Goal: Register for event/course

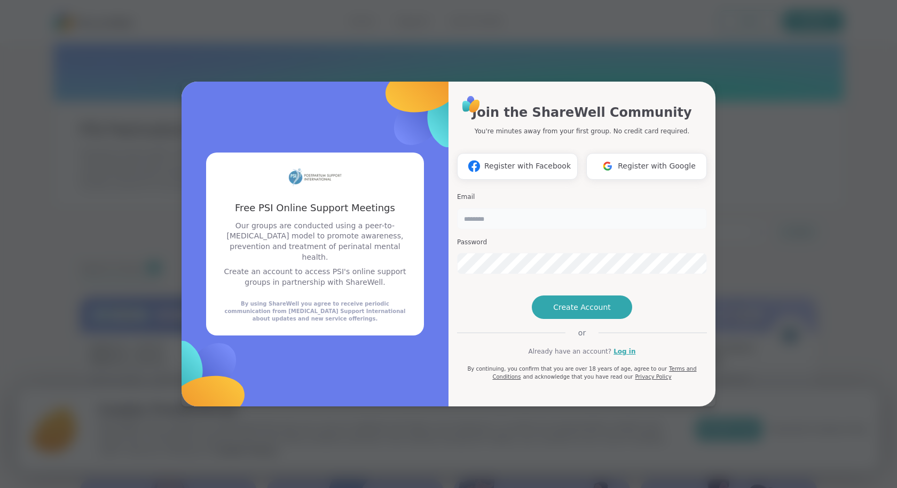
click at [495, 208] on input "email" at bounding box center [582, 218] width 250 height 21
click at [533, 155] on button "Register with Facebook" at bounding box center [517, 166] width 121 height 27
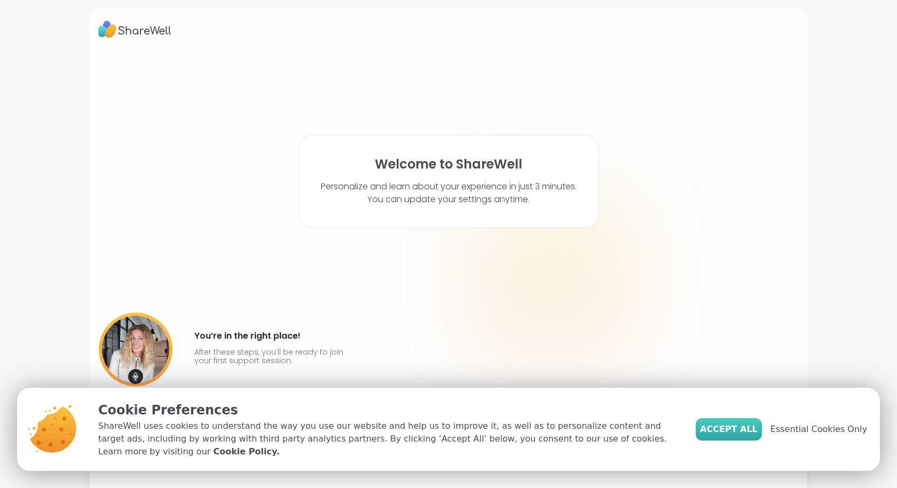
click at [744, 441] on button "Accept All" at bounding box center [728, 429] width 66 height 22
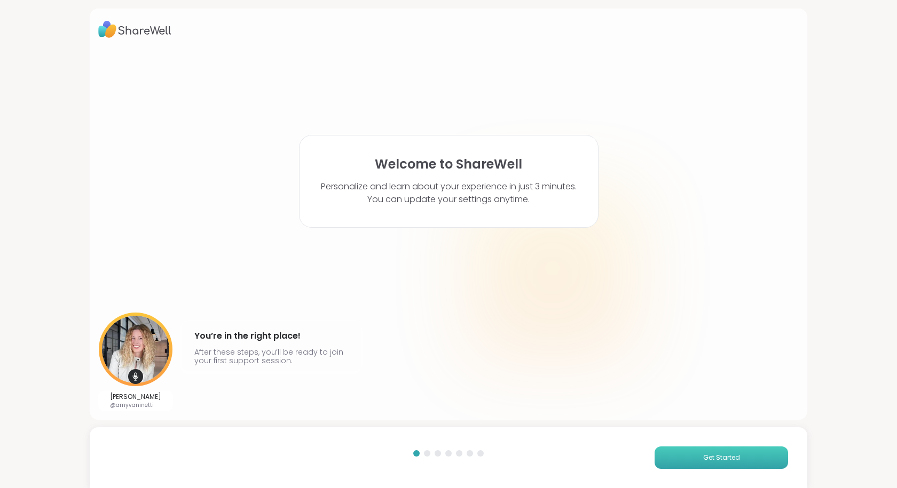
click at [704, 451] on button "Get Started" at bounding box center [720, 458] width 133 height 22
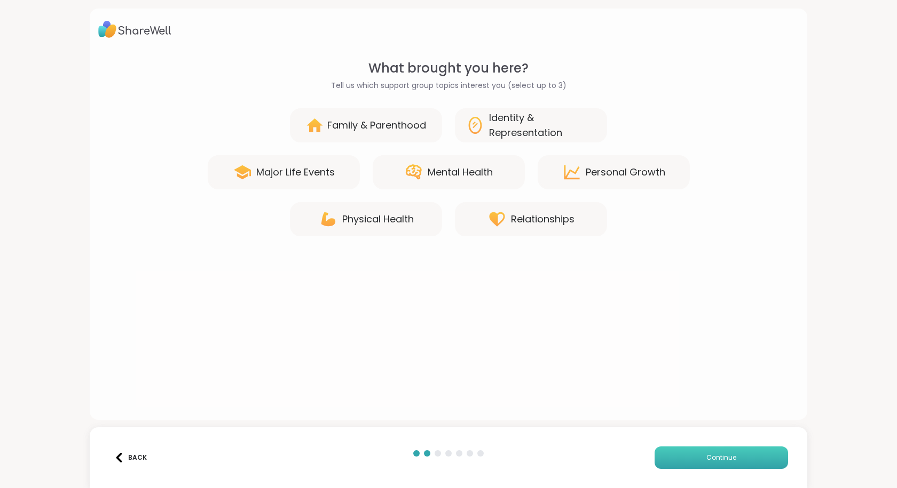
click at [704, 451] on button "Continue" at bounding box center [720, 458] width 133 height 22
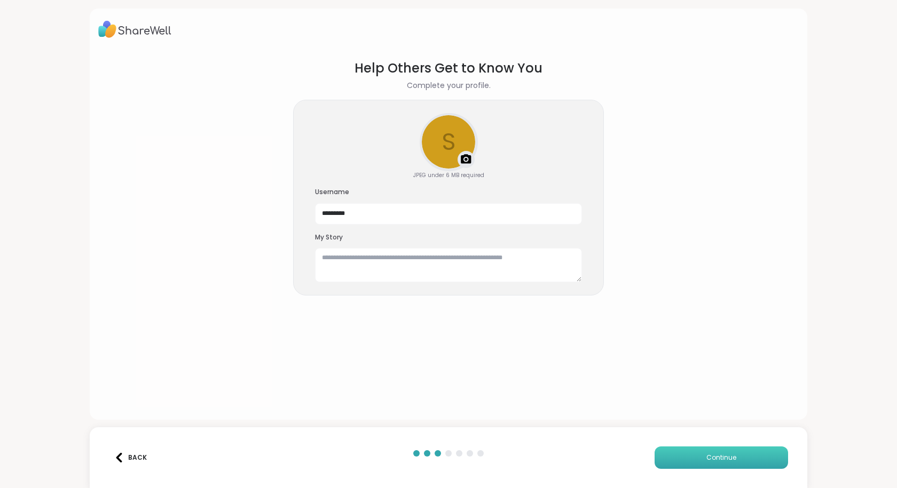
click at [676, 447] on button "Continue" at bounding box center [720, 458] width 133 height 22
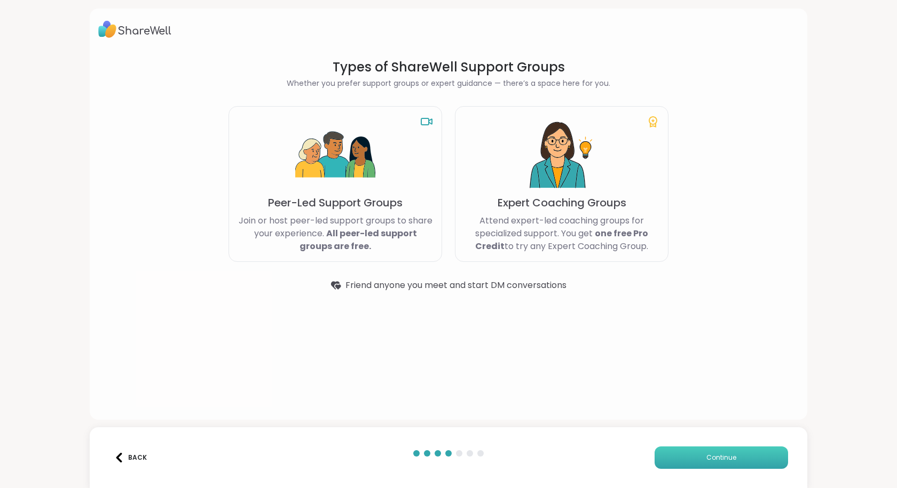
click at [676, 447] on button "Continue" at bounding box center [720, 458] width 133 height 22
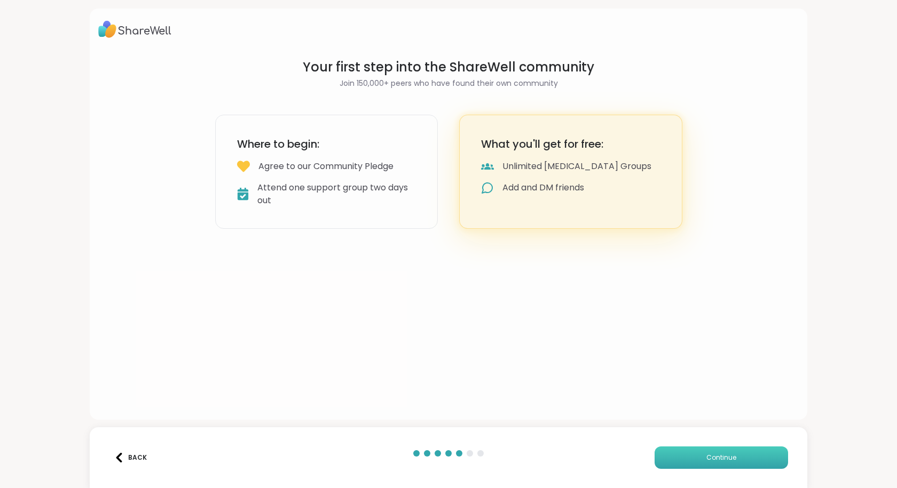
click at [676, 447] on button "Continue" at bounding box center [720, 458] width 133 height 22
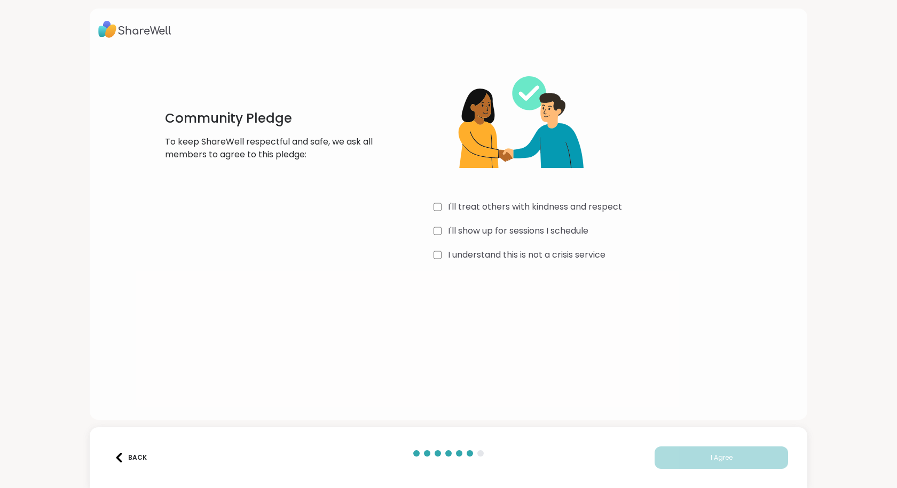
click at [433, 218] on div "I'll treat others with kindness and respect I'll show up for sessions I schedul…" at bounding box center [593, 161] width 320 height 205
click at [441, 207] on div "I'll treat others with kindness and respect" at bounding box center [593, 207] width 320 height 13
click at [443, 253] on div "I understand this is not a crisis service" at bounding box center [593, 255] width 320 height 13
click at [717, 456] on span "I Agree" at bounding box center [721, 458] width 22 height 10
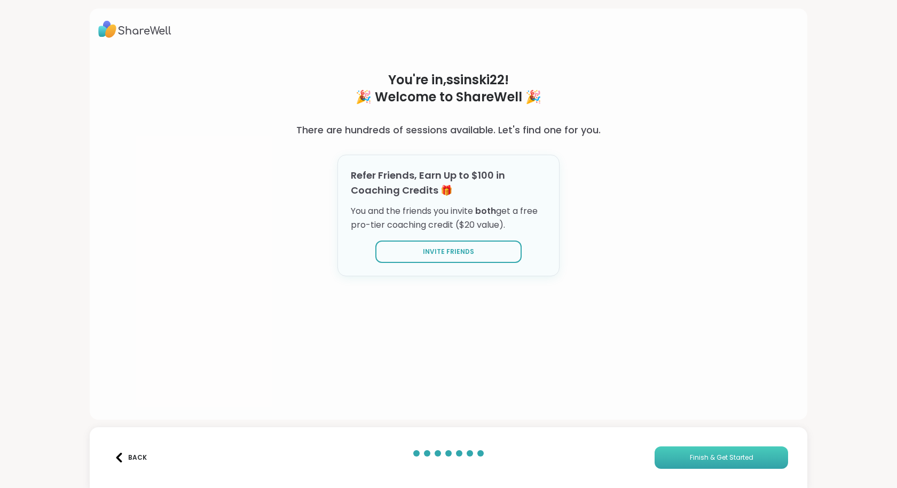
click at [689, 451] on button "Finish & Get Started" at bounding box center [720, 458] width 133 height 22
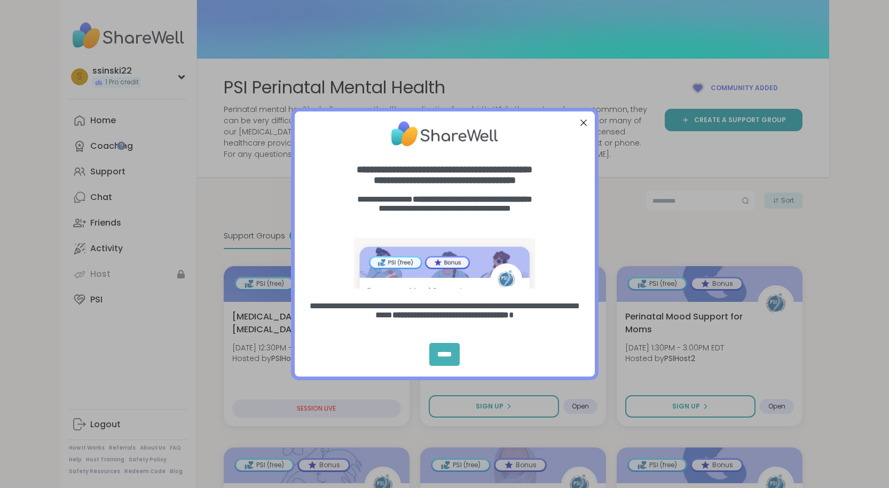
click at [443, 346] on div "*****" at bounding box center [444, 354] width 30 height 23
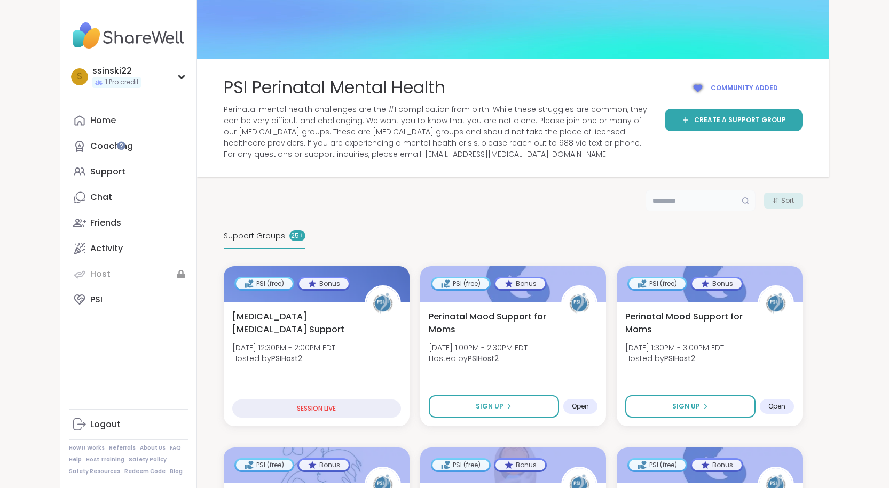
click at [755, 190] on input "text" at bounding box center [700, 200] width 110 height 21
click at [96, 160] on link "Support" at bounding box center [128, 172] width 119 height 26
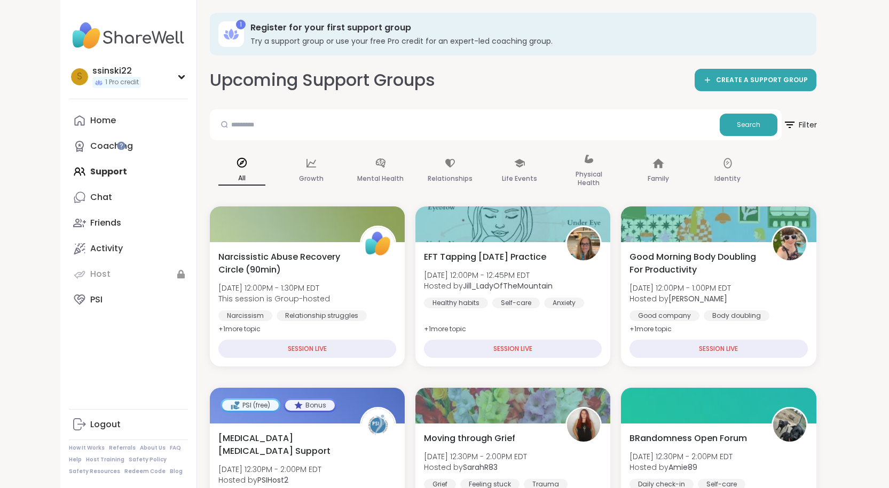
click at [796, 121] on icon at bounding box center [788, 124] width 13 height 13
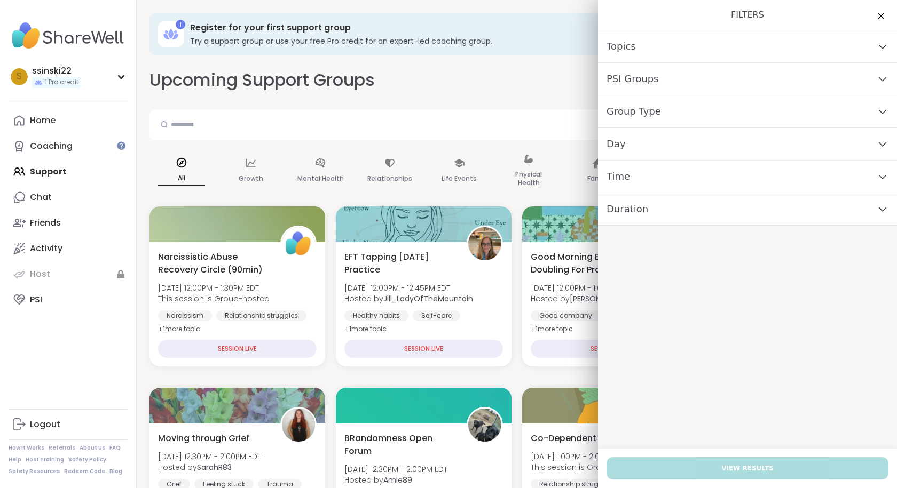
click at [705, 159] on div "Day" at bounding box center [747, 144] width 299 height 33
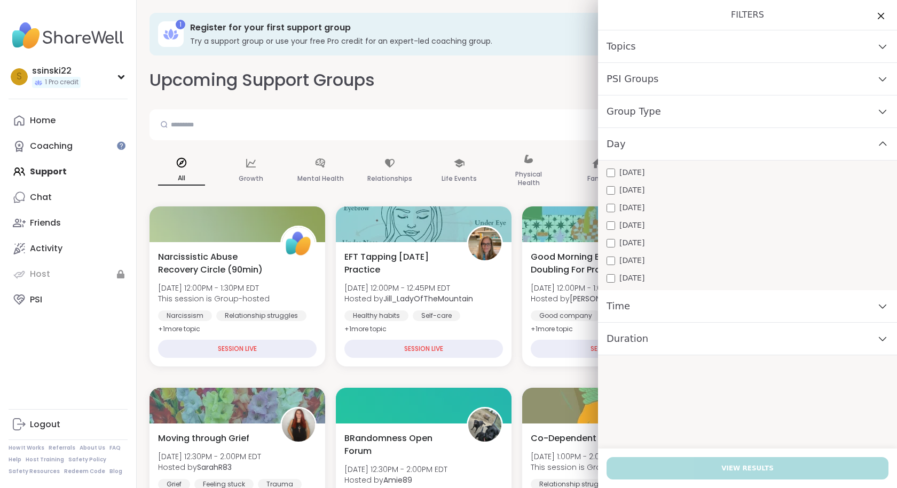
click at [624, 244] on span "Friday" at bounding box center [631, 242] width 25 height 11
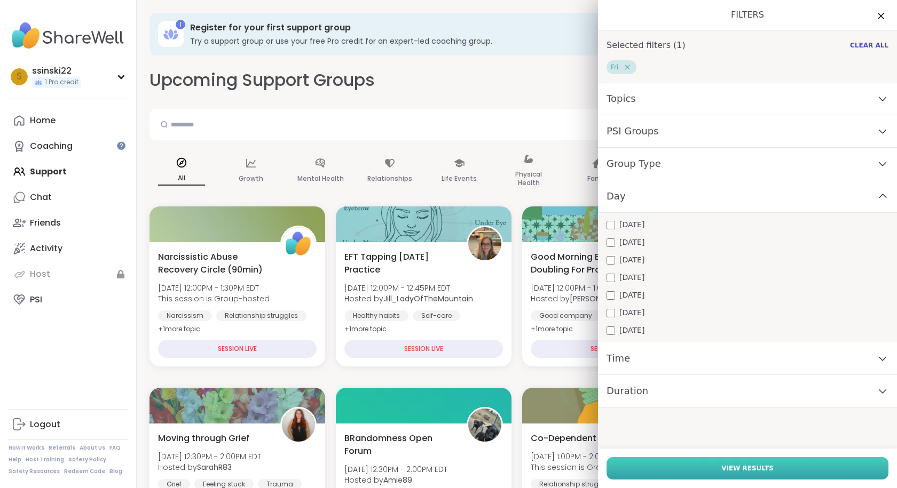
click at [668, 469] on button "View Results" at bounding box center [747, 468] width 282 height 22
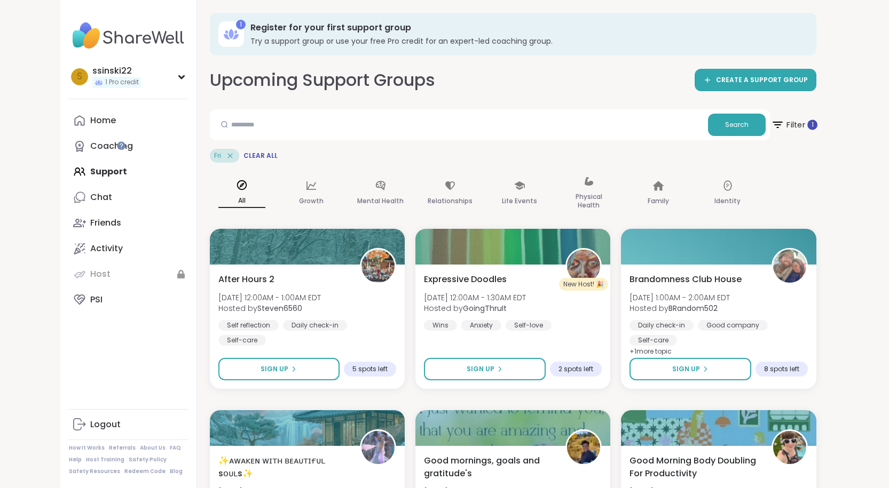
click at [817, 119] on span "Filter 1" at bounding box center [793, 125] width 46 height 27
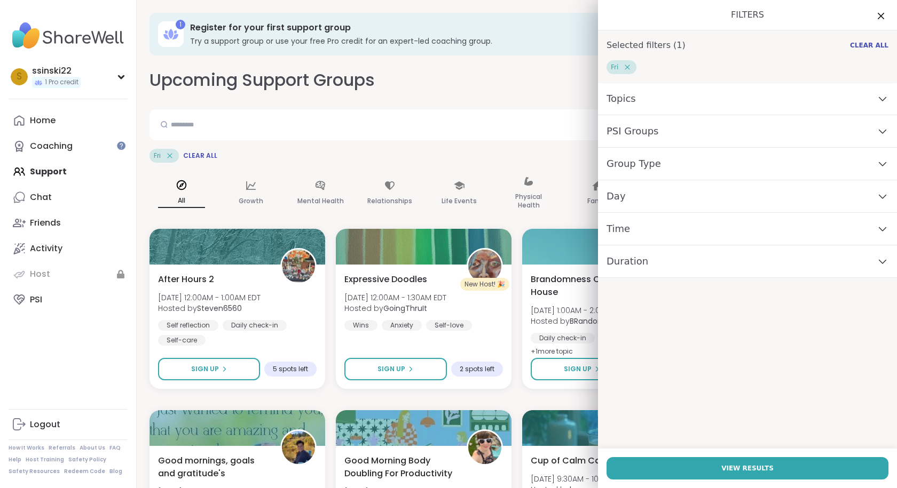
click at [606, 98] on span "Topics" at bounding box center [620, 98] width 29 height 15
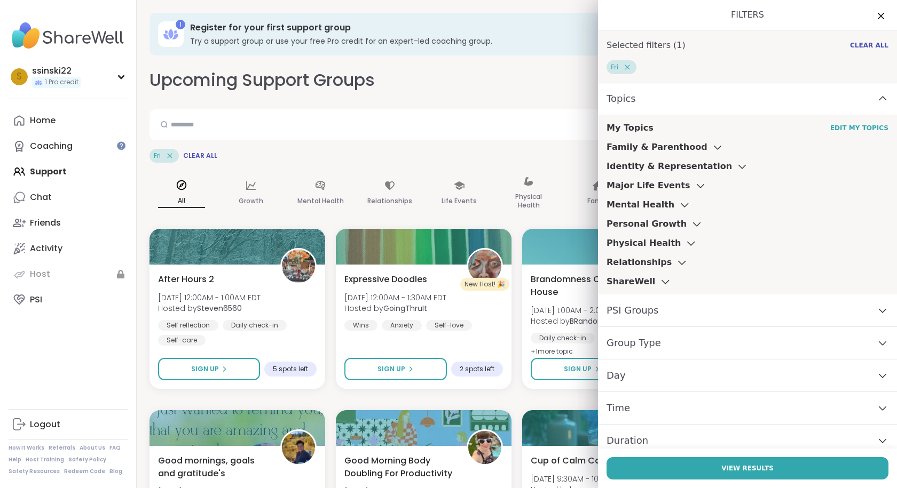
click at [606, 98] on span "Topics" at bounding box center [620, 98] width 29 height 15
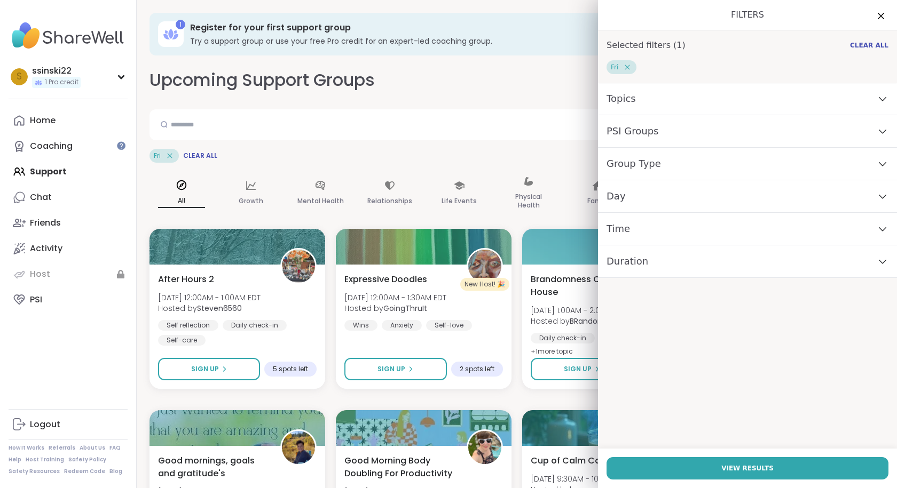
click at [630, 116] on div "PSI Groups" at bounding box center [747, 131] width 299 height 33
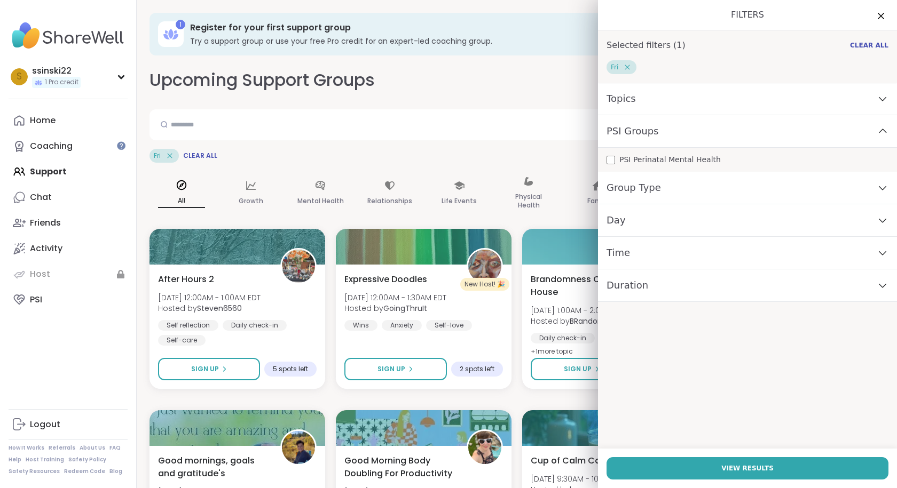
click at [630, 116] on div "PSI Groups" at bounding box center [747, 131] width 299 height 33
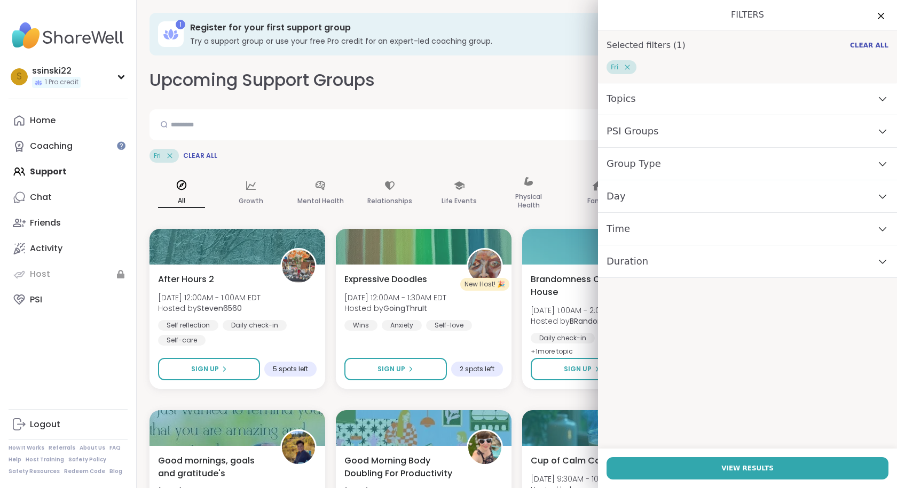
click at [632, 141] on div "PSI Groups" at bounding box center [747, 131] width 299 height 33
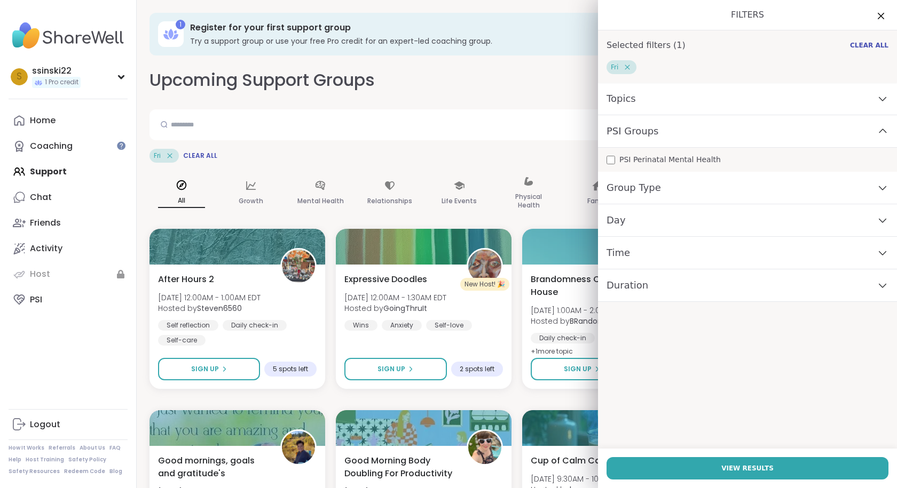
click at [630, 158] on span "PSI Perinatal Mental Health" at bounding box center [669, 159] width 101 height 11
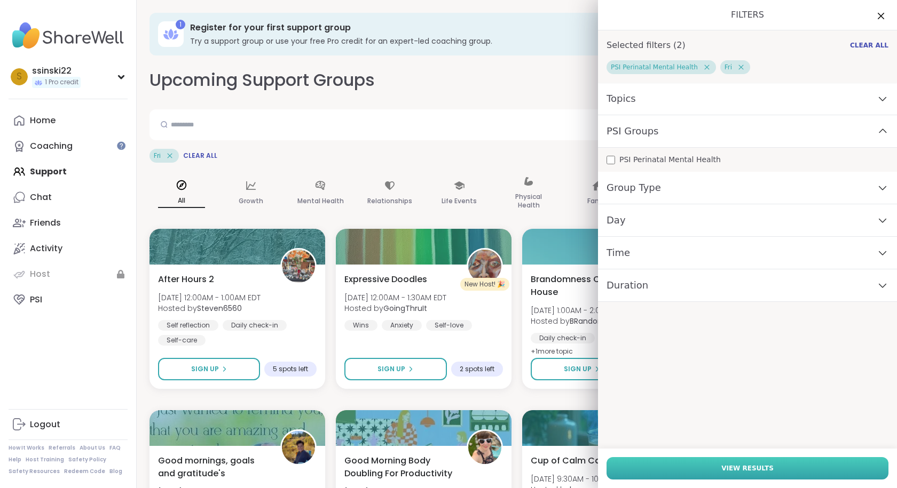
click at [753, 458] on button "View Results" at bounding box center [747, 468] width 282 height 22
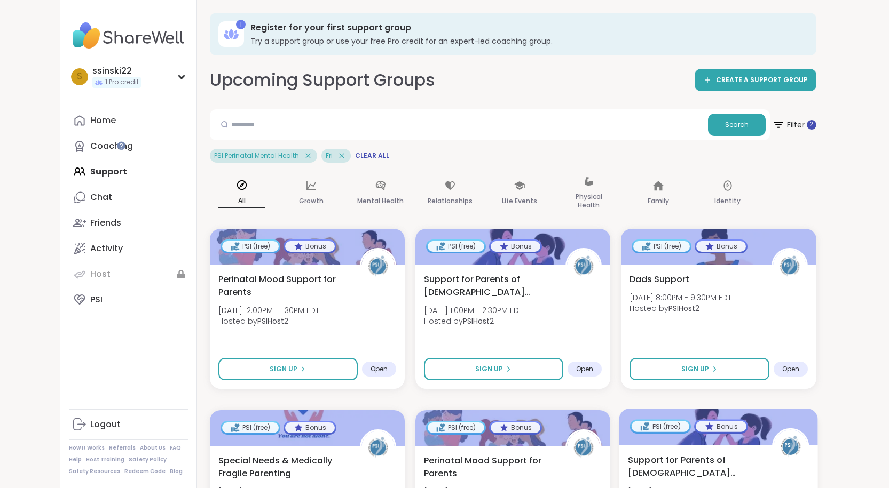
scroll to position [374, 0]
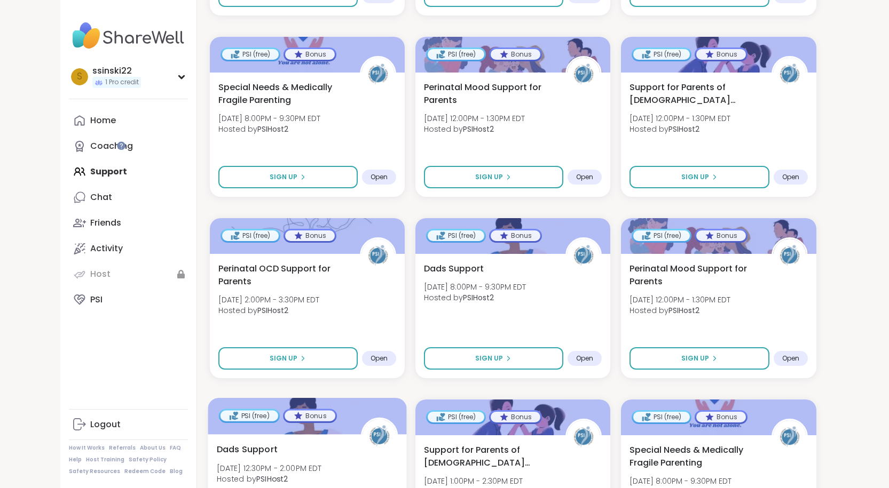
click at [321, 463] on span "Fri, Sep 26 | 12:30PM - 2:00PM EDT" at bounding box center [268, 468] width 105 height 11
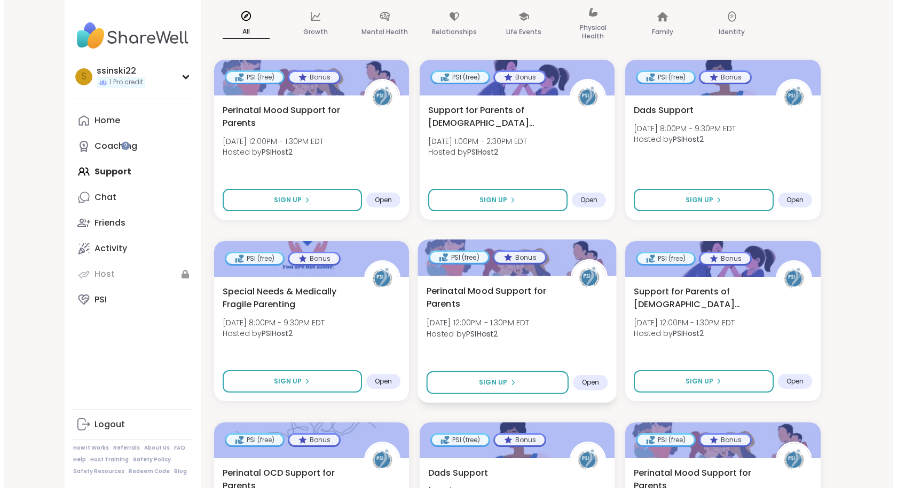
scroll to position [0, 0]
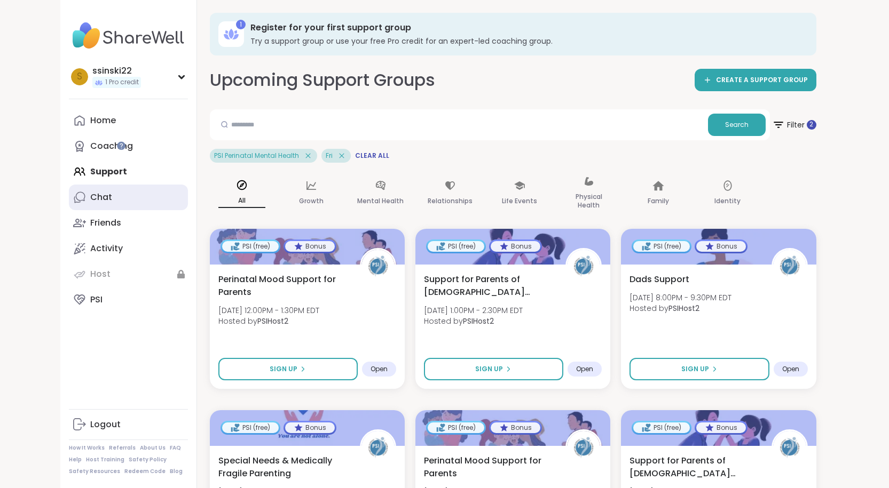
click at [69, 205] on link "Chat" at bounding box center [128, 198] width 119 height 26
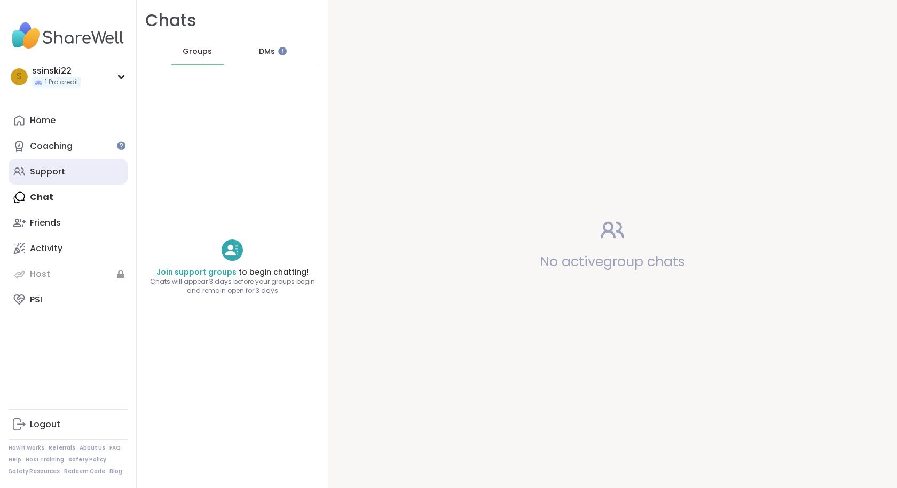
click at [71, 163] on link "Support" at bounding box center [68, 172] width 119 height 26
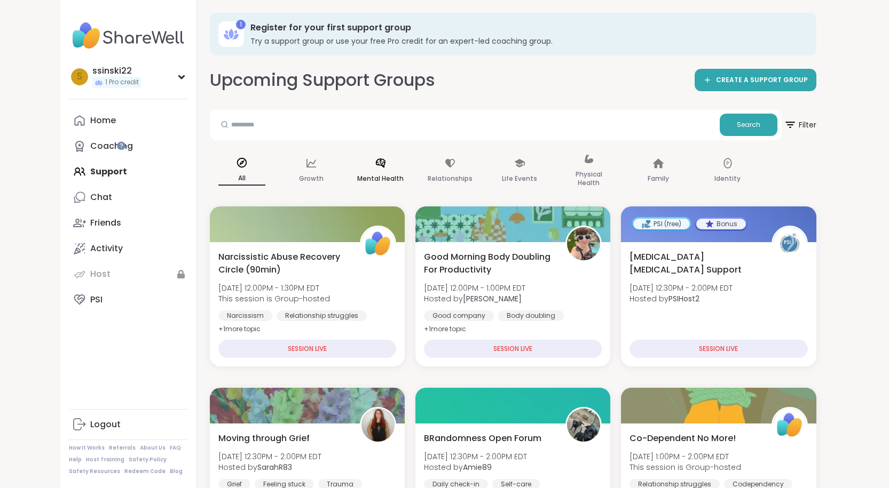
click at [357, 172] on p "Mental Health" at bounding box center [380, 178] width 46 height 13
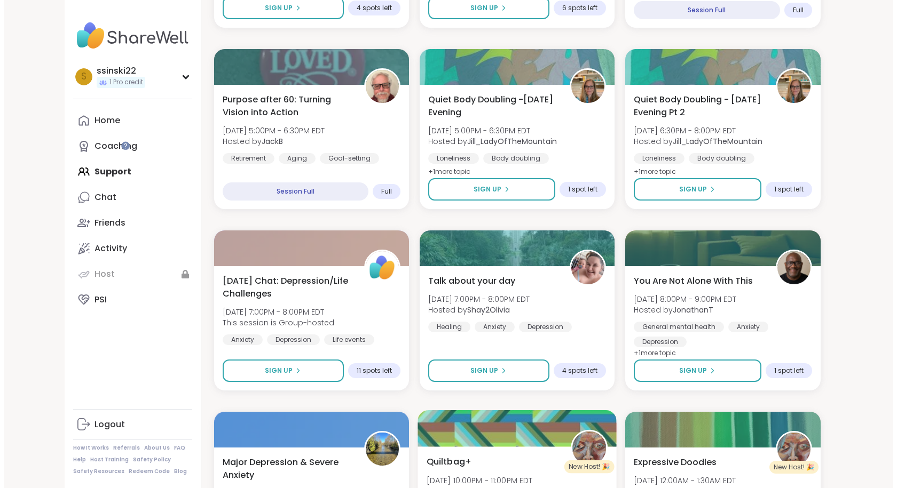
scroll to position [747, 0]
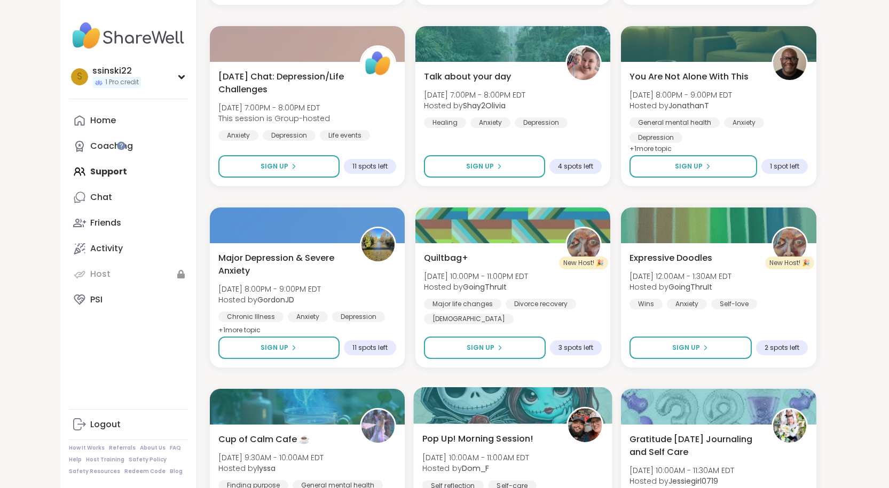
click at [413, 387] on div at bounding box center [512, 405] width 199 height 36
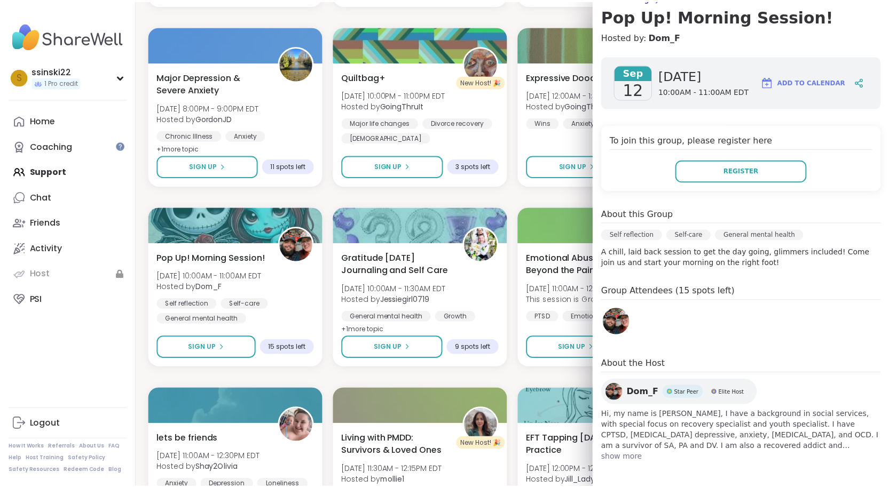
scroll to position [101, 0]
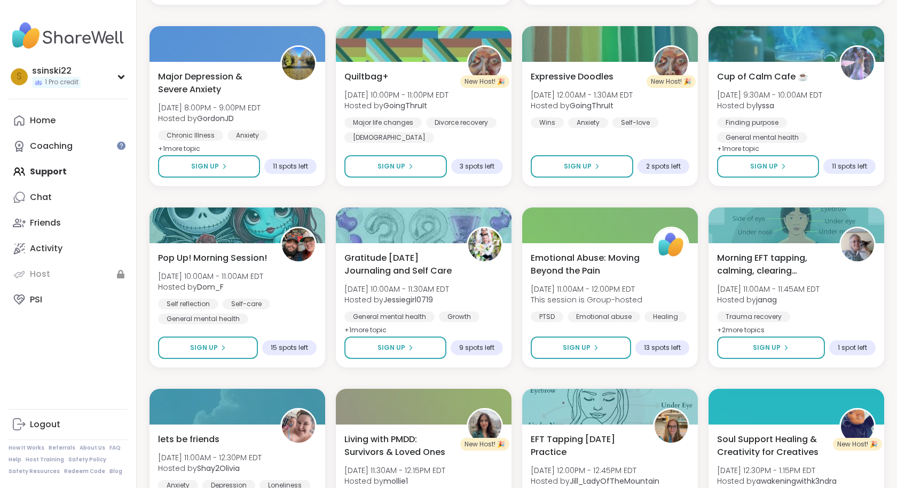
click at [324, 364] on div "Moving through Grief Thu, Sep 11 | 12:30PM - 2:00PM EDT Hosted by SarahR83 Grie…" at bounding box center [516, 288] width 734 height 1612
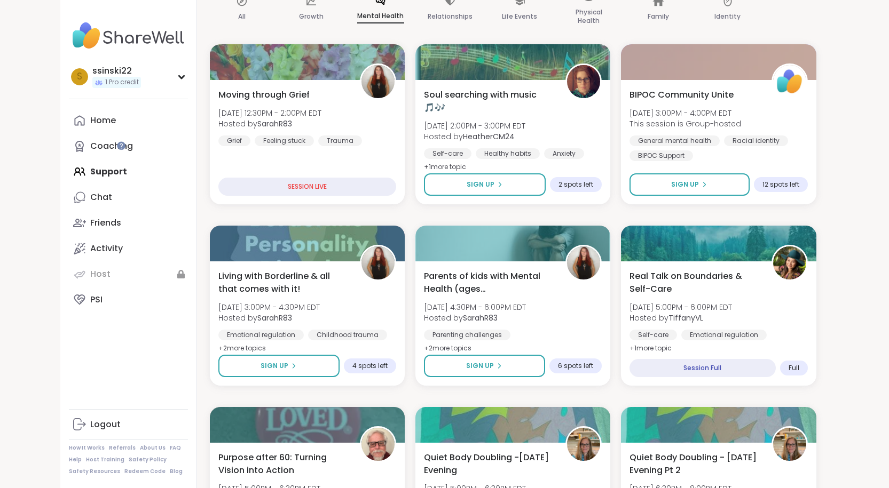
scroll to position [0, 0]
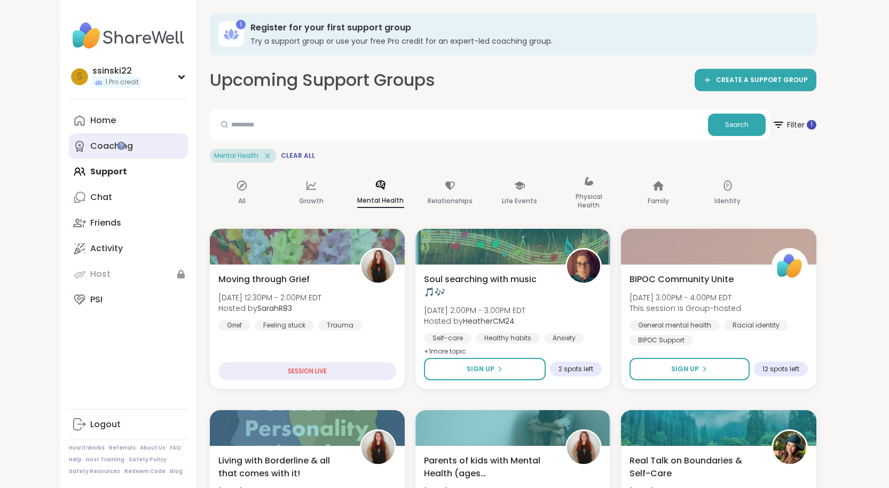
click at [90, 145] on div "Coaching" at bounding box center [111, 146] width 43 height 12
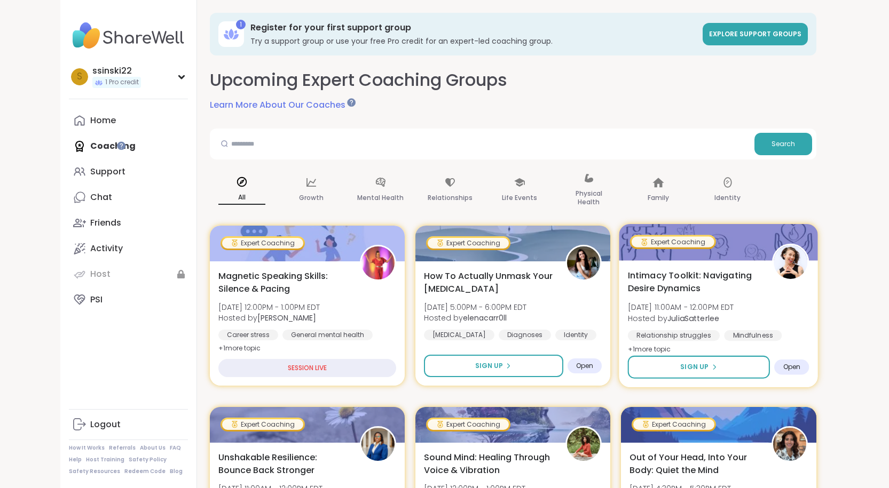
click at [628, 294] on span "Intimacy Toolkit: Navigating Desire Dynamics" at bounding box center [694, 282] width 132 height 26
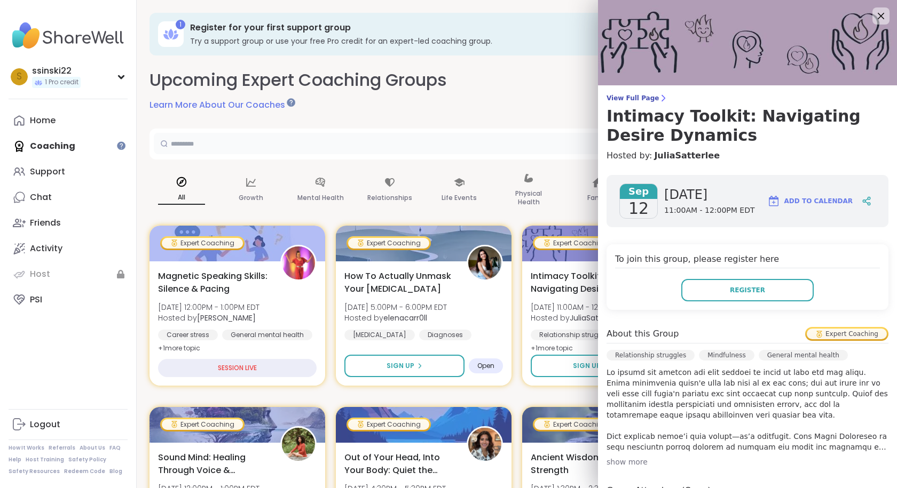
click at [389, 146] on input "text" at bounding box center [486, 143] width 664 height 21
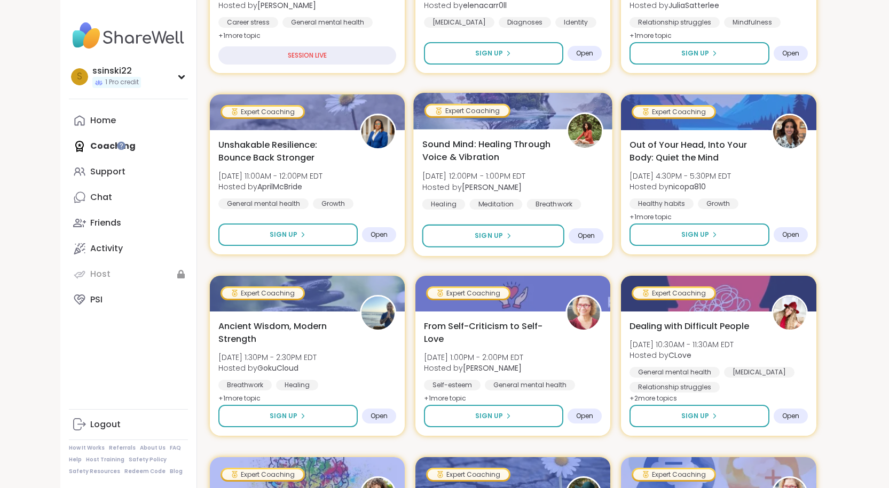
scroll to position [320, 0]
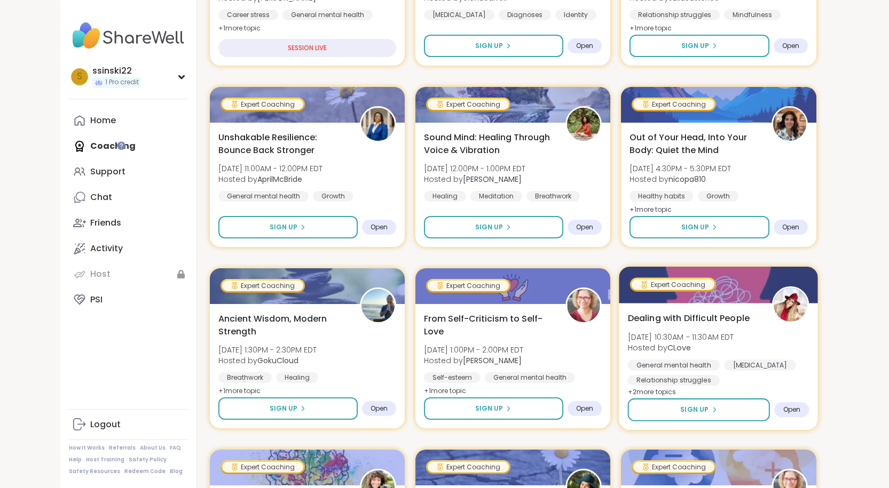
click at [628, 342] on div "Dealing with Difficult People Mon, Sep 15 | 10:30AM - 11:30AM EDT Hosted by CLo…" at bounding box center [718, 349] width 181 height 74
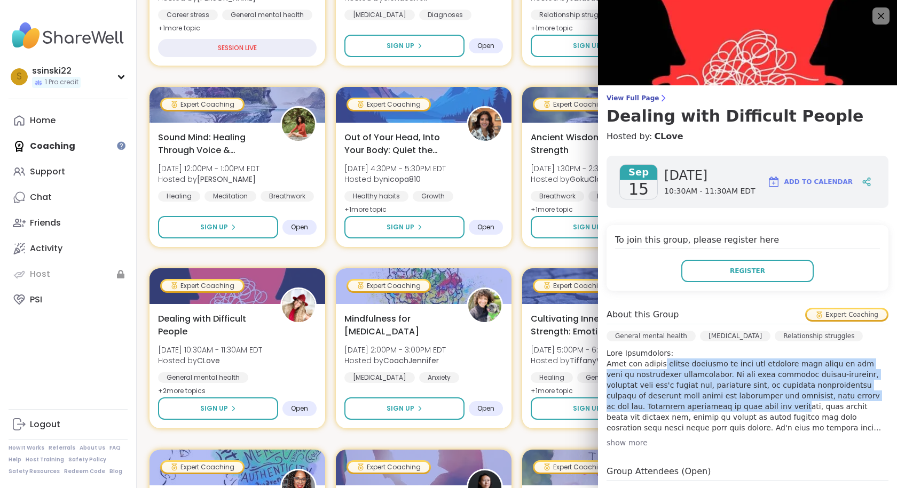
drag, startPoint x: 649, startPoint y: 367, endPoint x: 654, endPoint y: 408, distance: 41.4
click at [654, 408] on p at bounding box center [747, 390] width 282 height 85
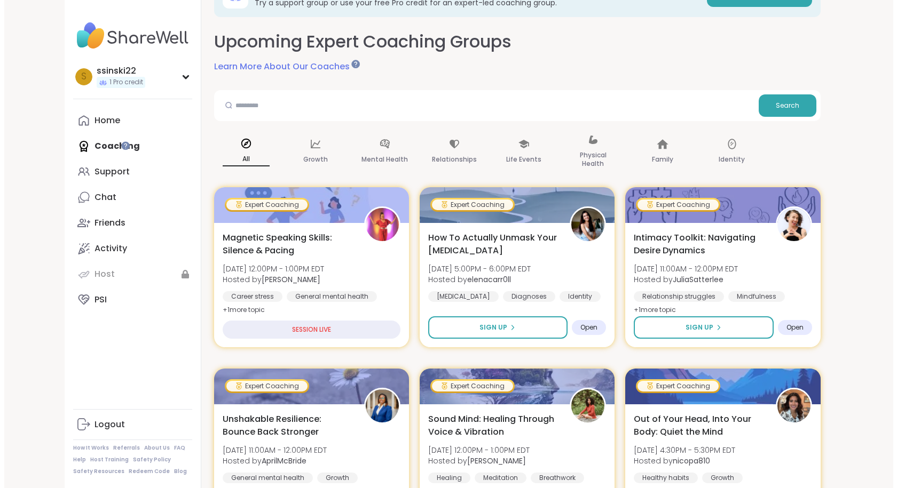
scroll to position [0, 0]
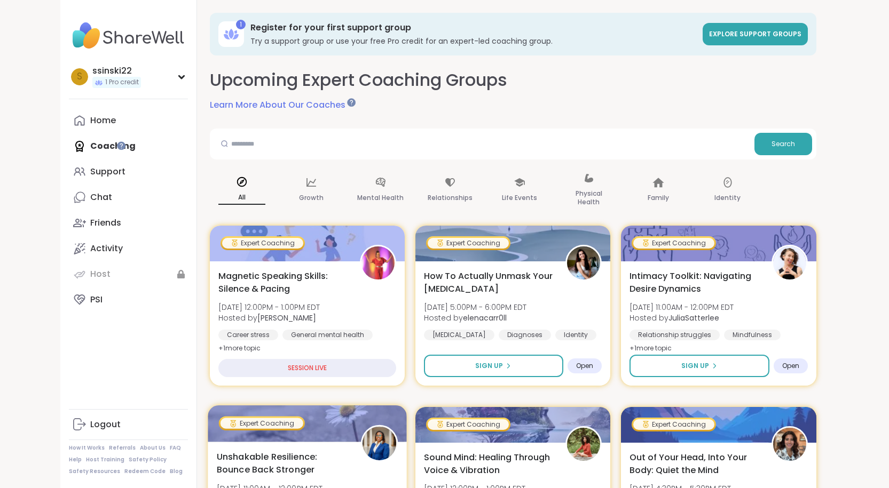
click at [348, 450] on span "Unshakable Resilience: Bounce Back Stronger" at bounding box center [282, 463] width 132 height 26
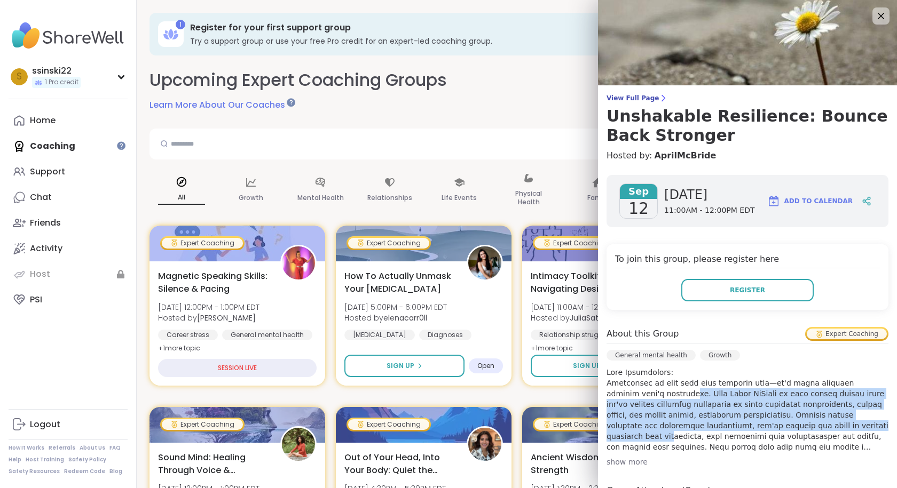
drag, startPoint x: 625, startPoint y: 390, endPoint x: 755, endPoint y: 425, distance: 134.2
click at [755, 425] on p at bounding box center [747, 409] width 282 height 85
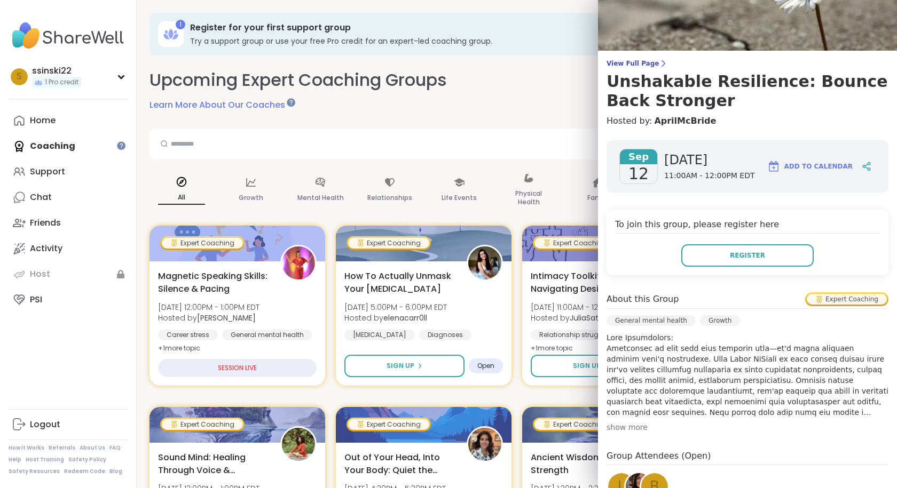
scroll to position [53, 0]
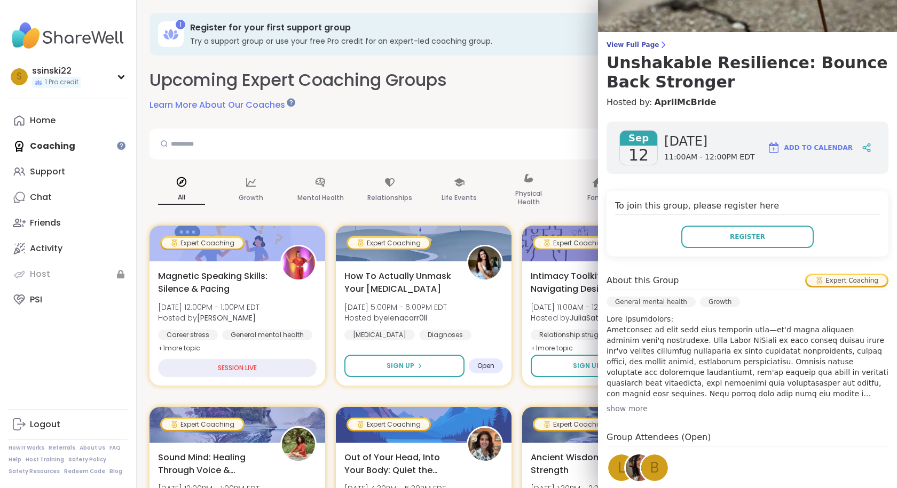
click at [629, 415] on div "Sep 12 Friday 11:00AM - 12:00PM EDT Add to Calendar To join this group, please …" at bounding box center [747, 365] width 299 height 505
click at [630, 413] on div "show more" at bounding box center [747, 408] width 282 height 11
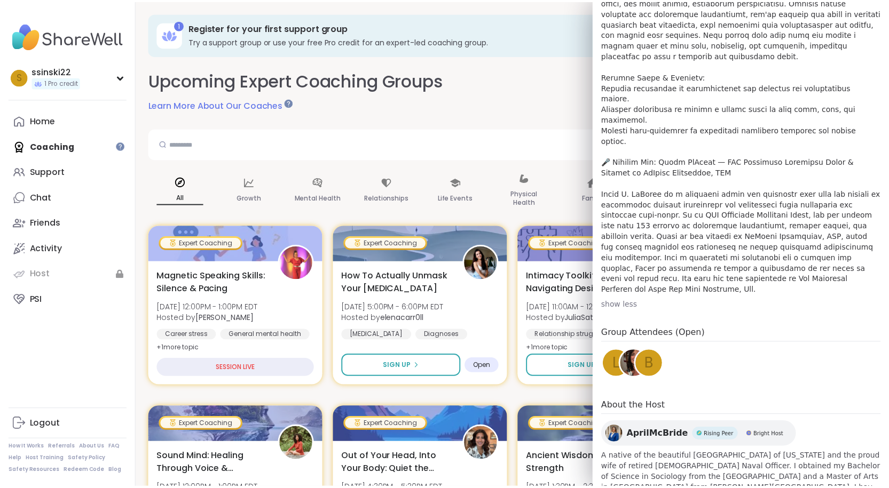
scroll to position [40, 0]
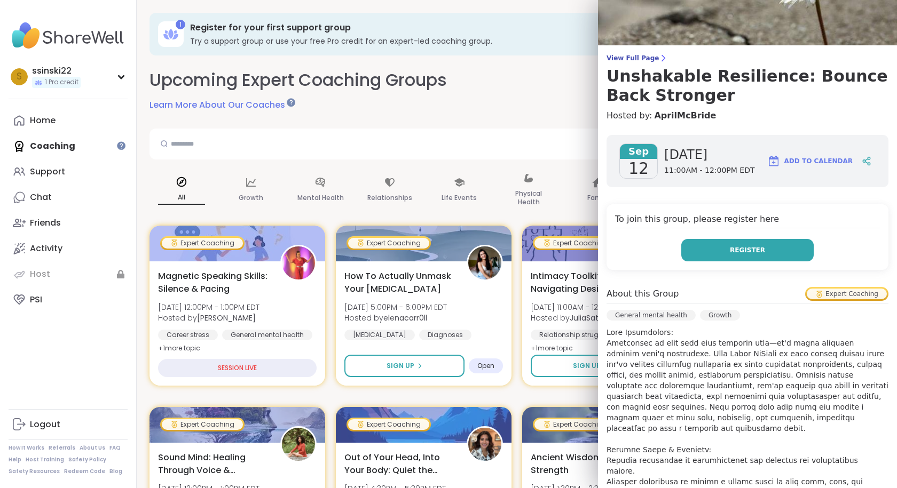
click at [750, 243] on button "Register" at bounding box center [747, 250] width 132 height 22
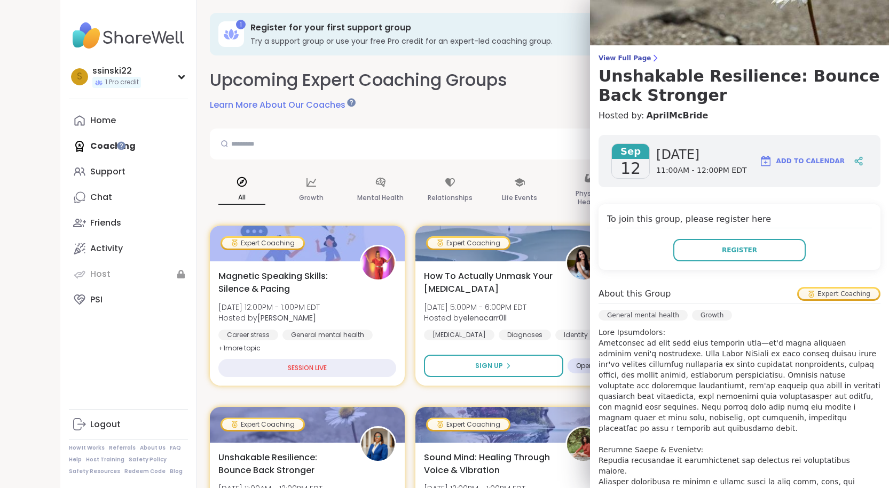
click at [467, 109] on div "Upcoming Expert Coaching Groups Learn More About Our Coaches" at bounding box center [513, 89] width 606 height 43
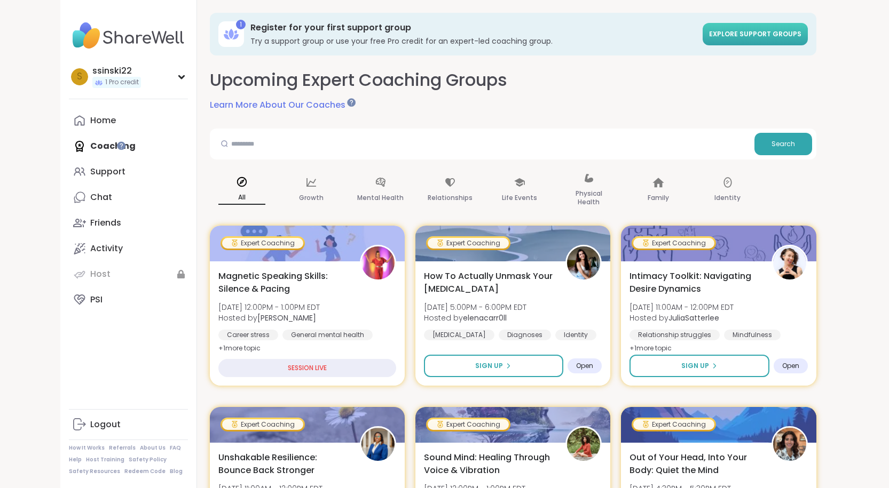
click at [801, 35] on span "Explore support groups" at bounding box center [755, 33] width 92 height 9
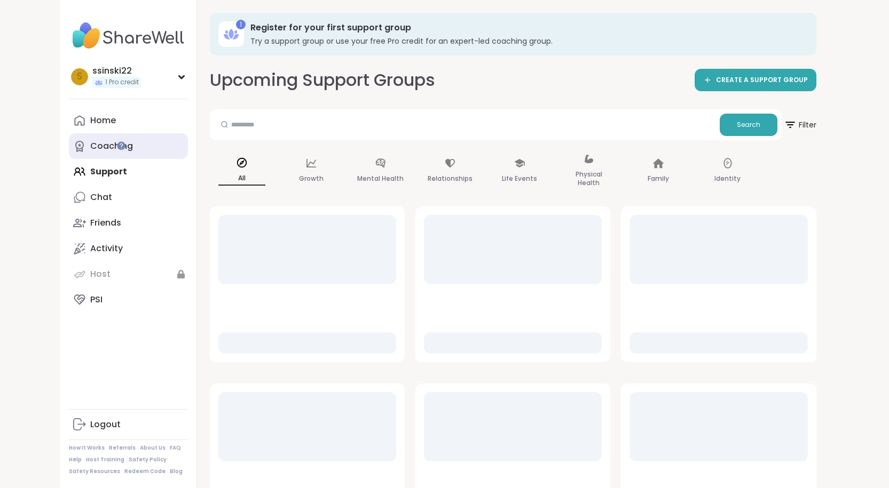
click at [106, 154] on link "Coaching" at bounding box center [128, 146] width 119 height 26
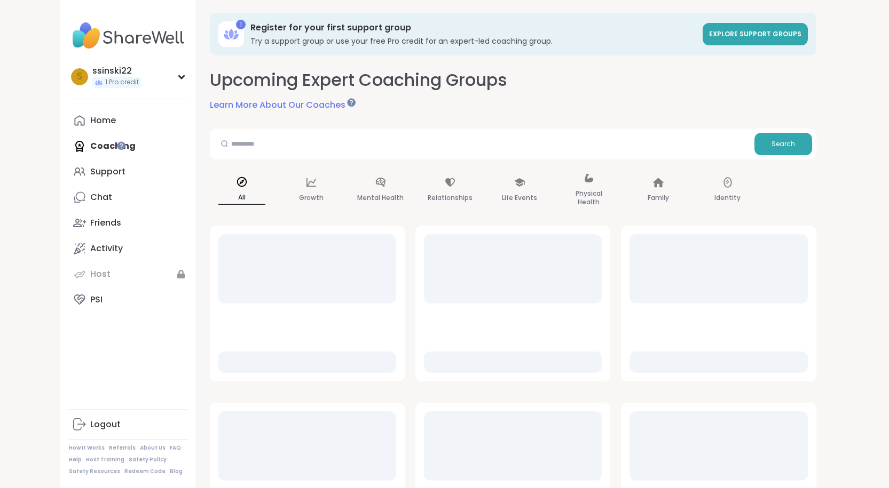
click at [220, 104] on link "Learn More About Our Coaches" at bounding box center [282, 105] width 144 height 13
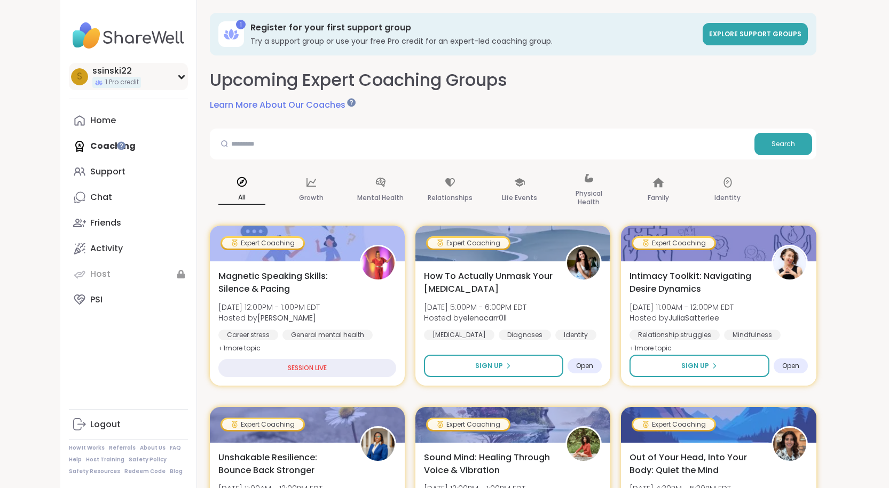
click at [114, 73] on div "s ssinski22 1 Pro credit" at bounding box center [128, 76] width 119 height 27
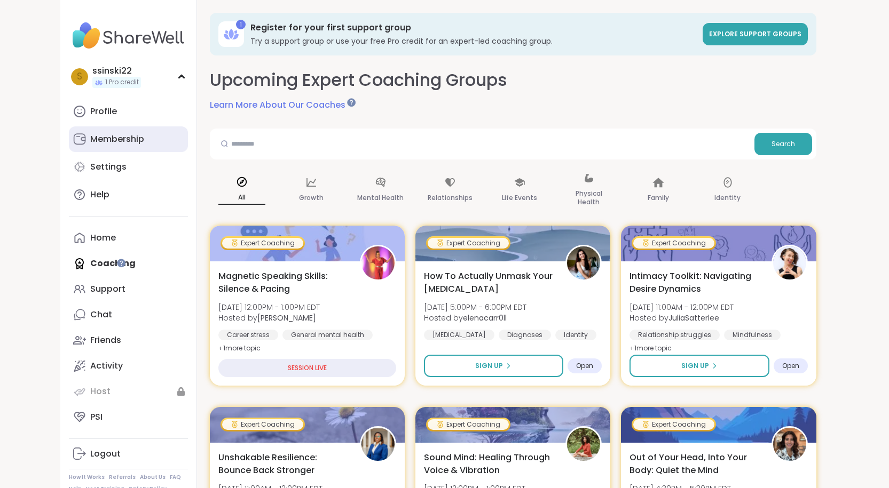
click at [89, 149] on link "Membership" at bounding box center [128, 139] width 119 height 26
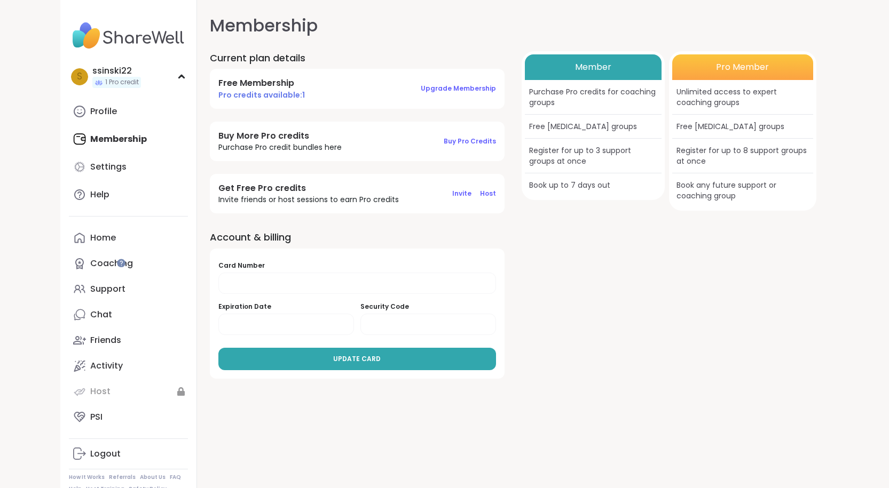
click at [218, 97] on span "Pro credits available: 1" at bounding box center [261, 95] width 86 height 11
click at [636, 99] on div "Purchase Pro credits for coaching groups" at bounding box center [593, 97] width 137 height 35
click at [651, 91] on div "Purchase Pro credits for coaching groups" at bounding box center [593, 97] width 137 height 35
click at [443, 148] on button "Buy Pro Credits" at bounding box center [469, 141] width 52 height 22
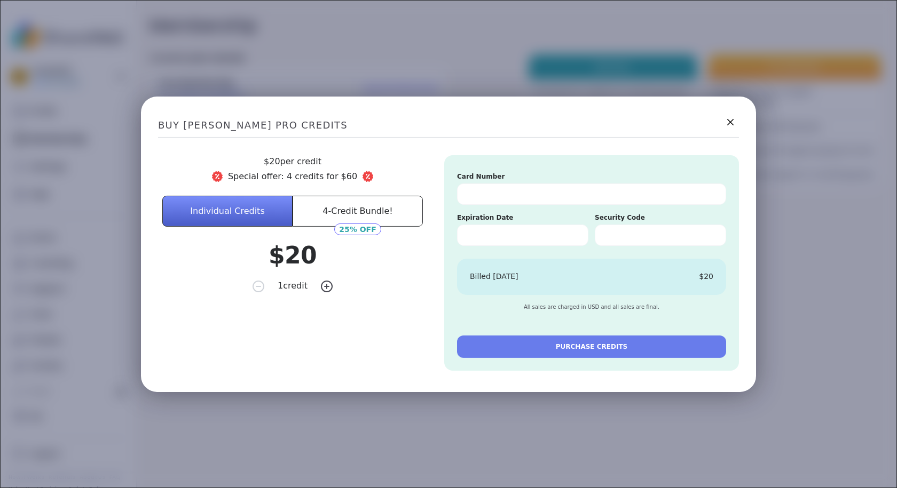
click at [343, 219] on button "4-Credit Bundle!" at bounding box center [357, 210] width 130 height 31
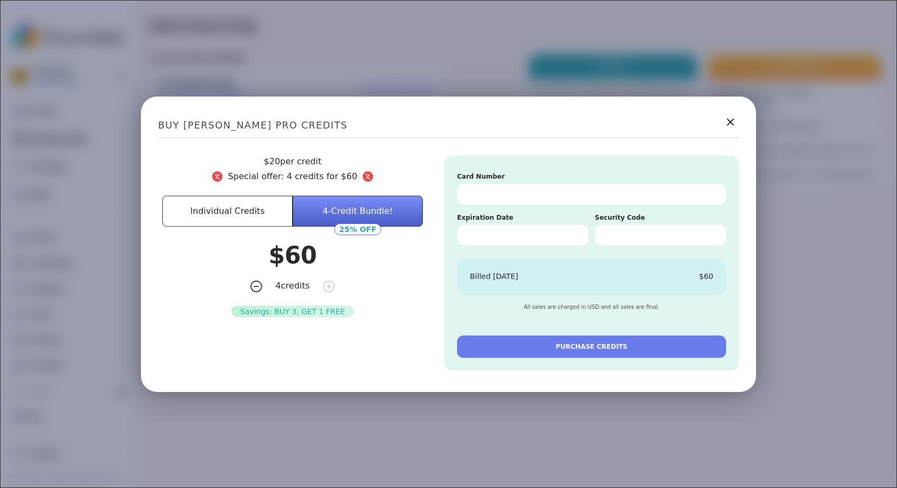
click at [723, 118] on icon at bounding box center [729, 121] width 13 height 13
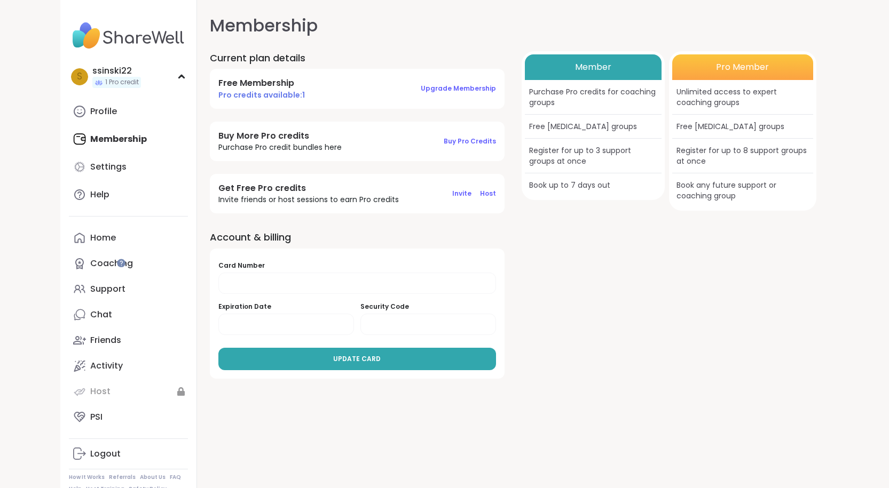
click at [221, 190] on h4 "Get Free Pro credits" at bounding box center [308, 189] width 180 height 12
click at [421, 91] on span "Upgrade Membership" at bounding box center [458, 88] width 75 height 9
click at [82, 269] on link "Coaching" at bounding box center [128, 264] width 119 height 26
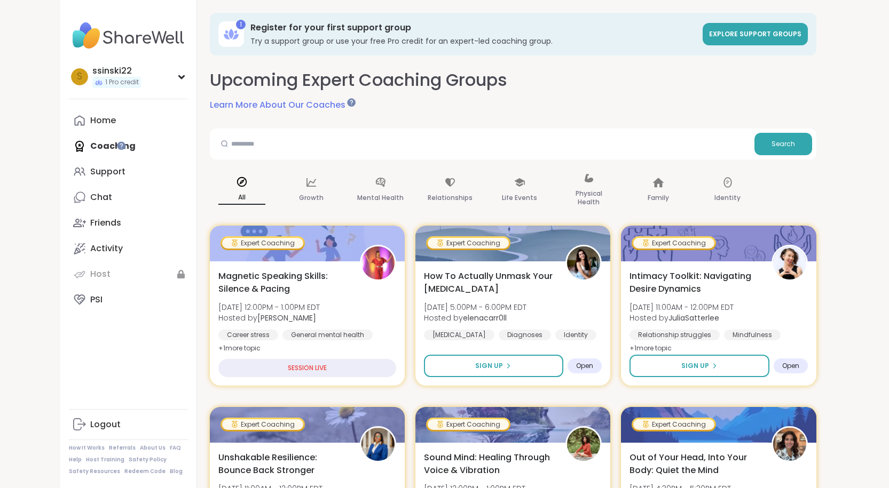
click at [249, 100] on link "Learn More About Our Coaches" at bounding box center [282, 105] width 144 height 13
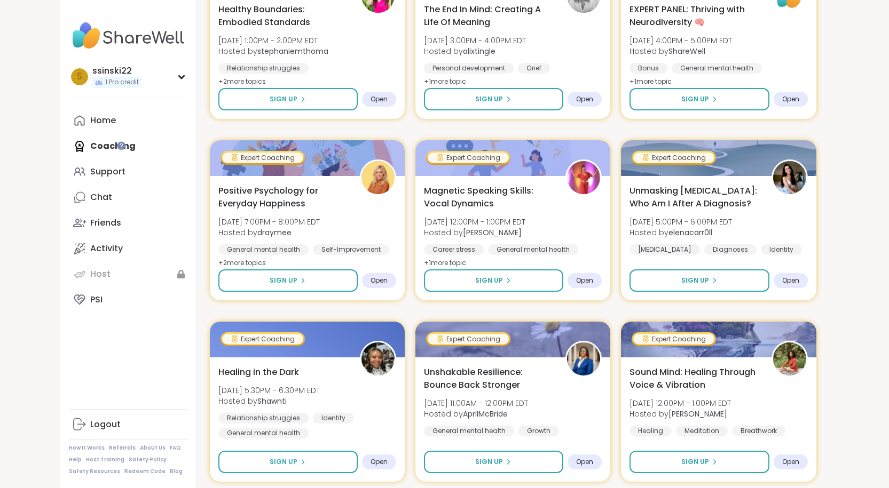
scroll to position [1388, 0]
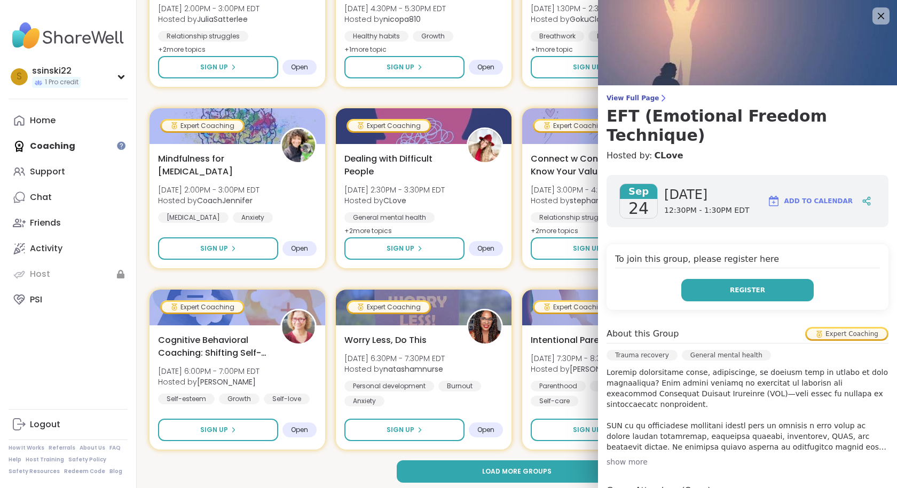
click at [787, 279] on button "Register" at bounding box center [747, 290] width 132 height 22
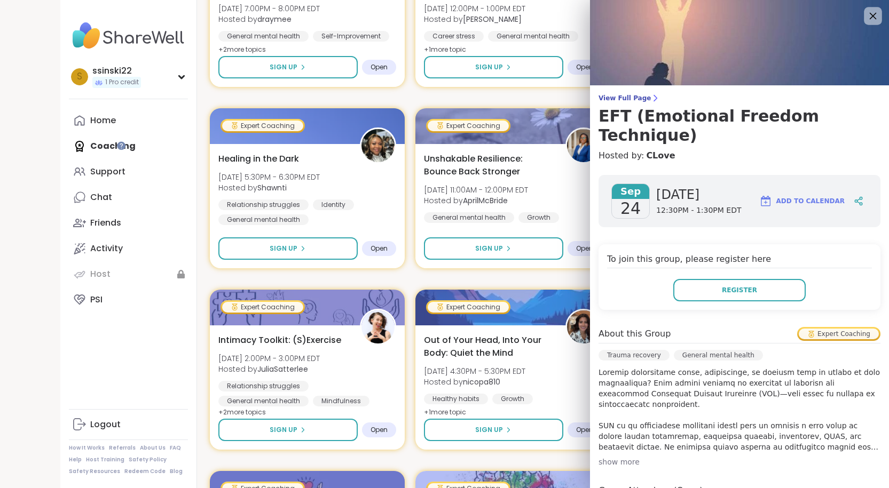
click at [866, 15] on icon at bounding box center [872, 15] width 13 height 13
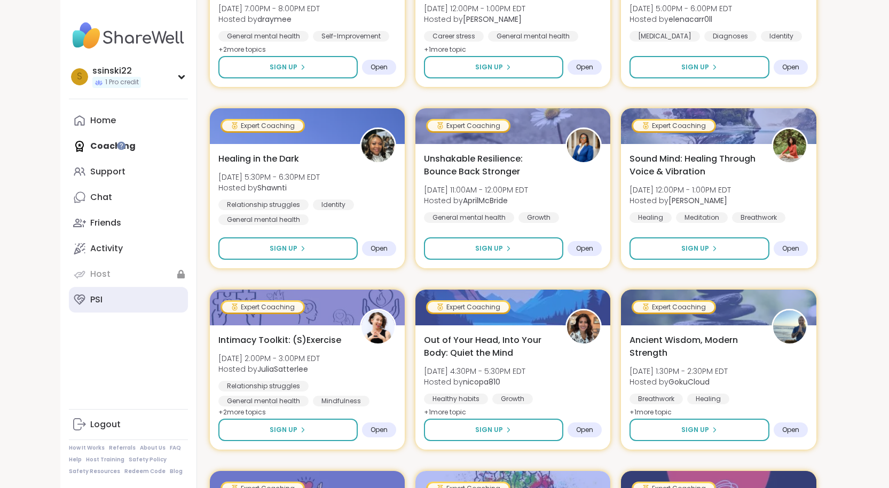
click at [69, 300] on link "PSI" at bounding box center [128, 300] width 119 height 26
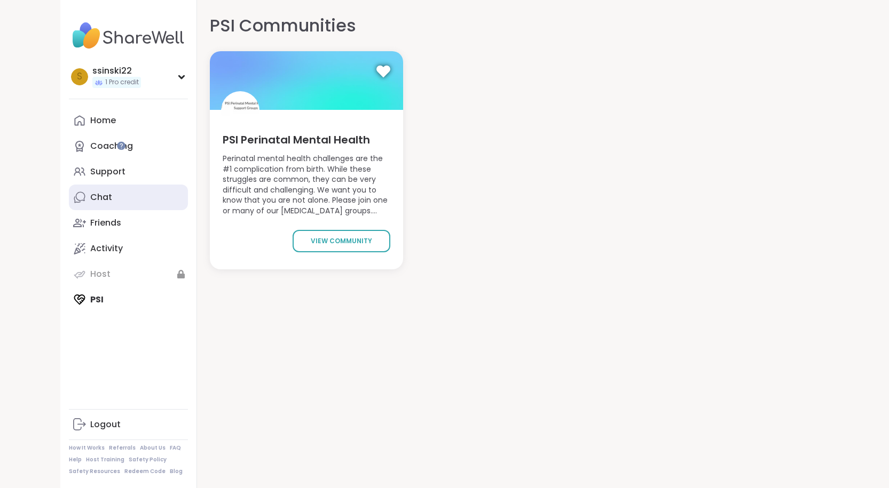
click at [100, 204] on link "Chat" at bounding box center [128, 198] width 119 height 26
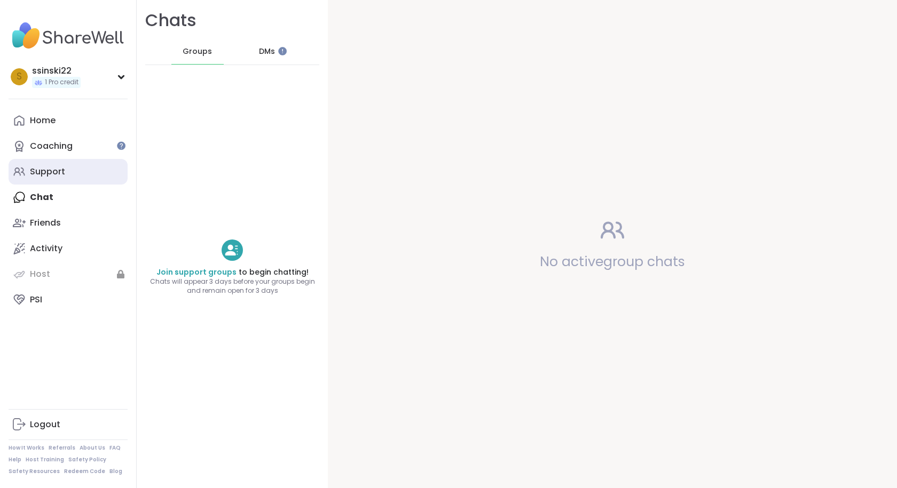
click at [103, 181] on link "Support" at bounding box center [68, 172] width 119 height 26
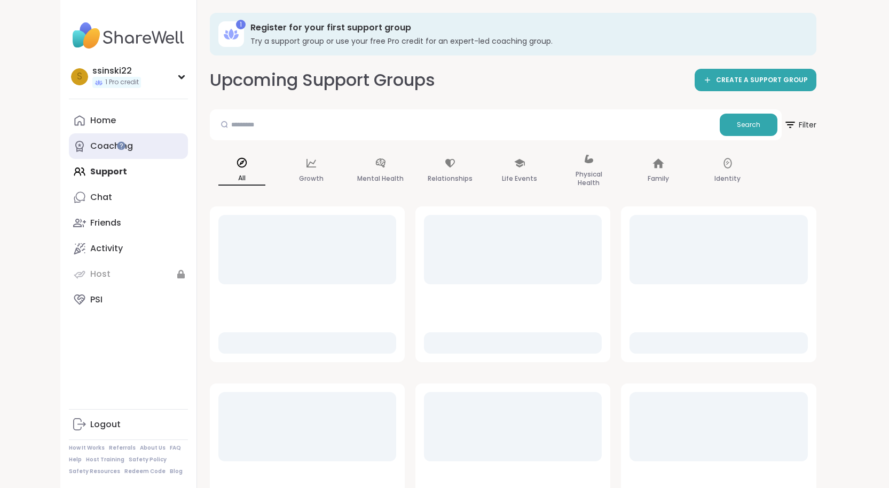
click at [75, 143] on link "Coaching" at bounding box center [128, 146] width 119 height 26
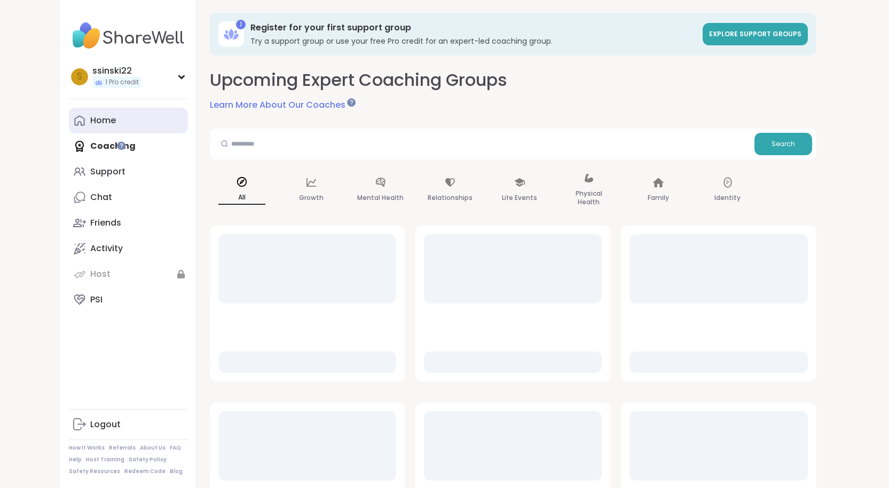
click at [107, 130] on link "Home" at bounding box center [128, 121] width 119 height 26
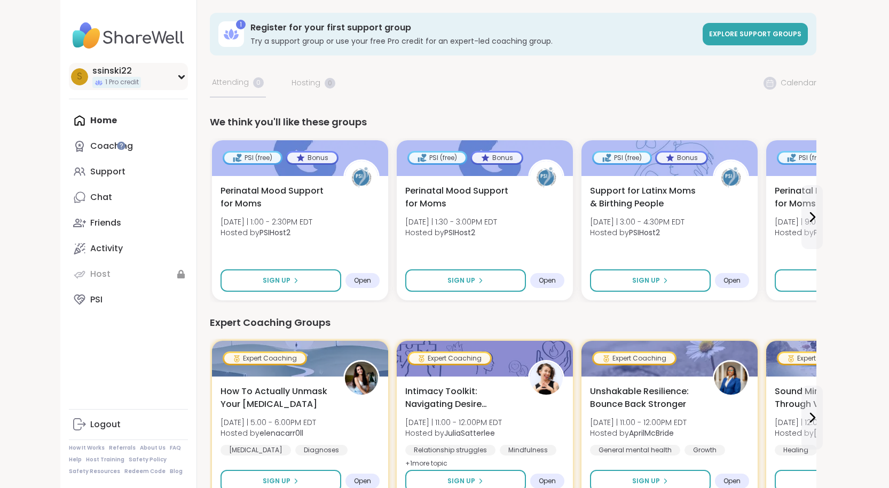
click at [177, 79] on icon at bounding box center [181, 76] width 9 height 5
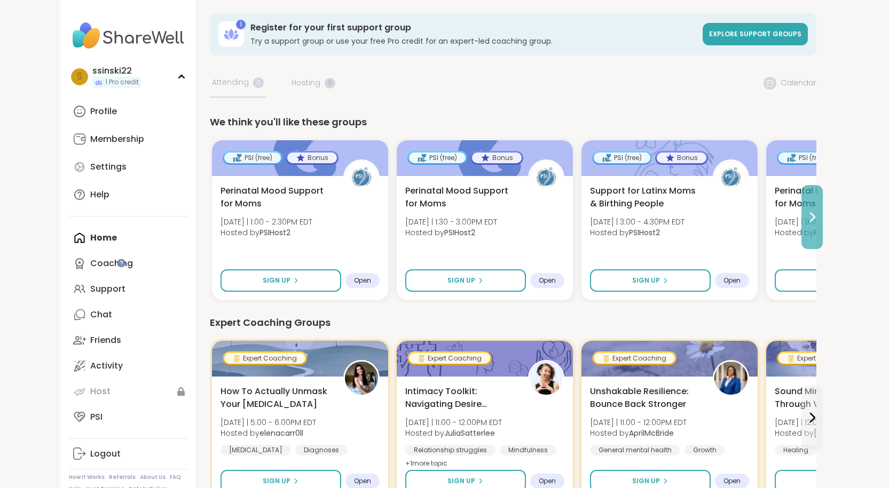
click at [822, 206] on button at bounding box center [811, 217] width 21 height 64
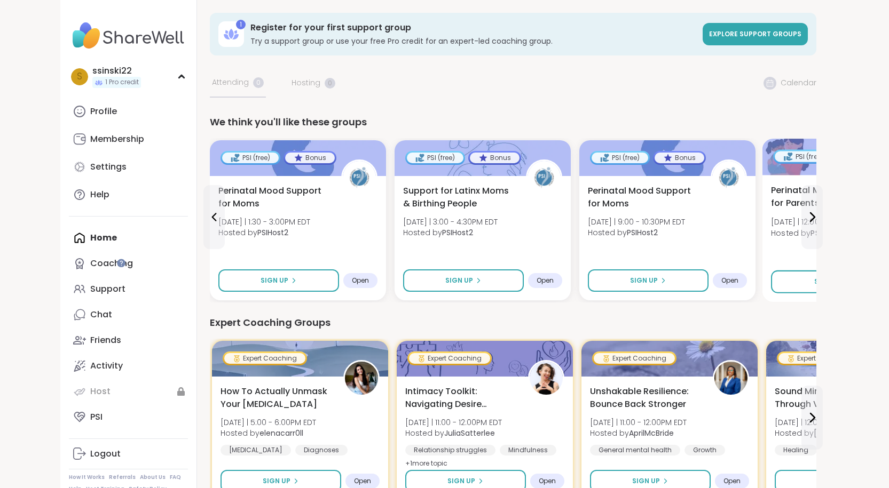
click at [775, 201] on span "Perinatal Mood Support for Parents" at bounding box center [827, 197] width 113 height 26
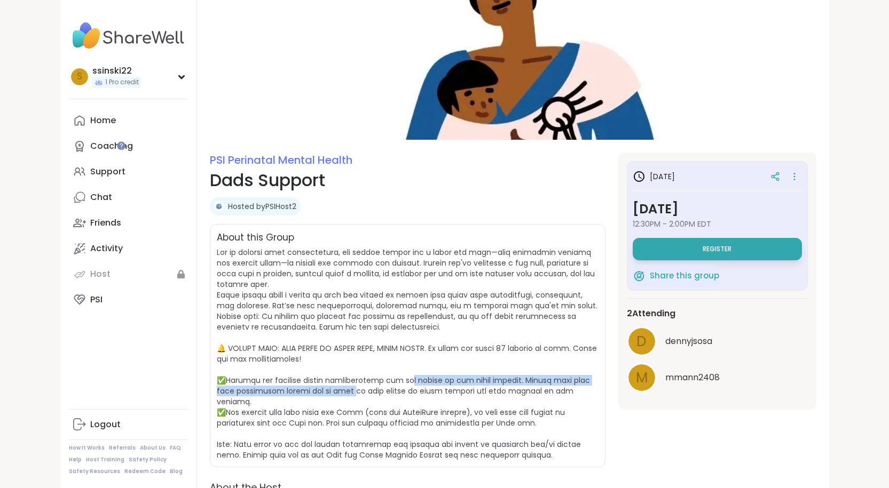
drag, startPoint x: 224, startPoint y: 366, endPoint x: 347, endPoint y: 354, distance: 123.3
click at [347, 354] on span at bounding box center [407, 353] width 381 height 213
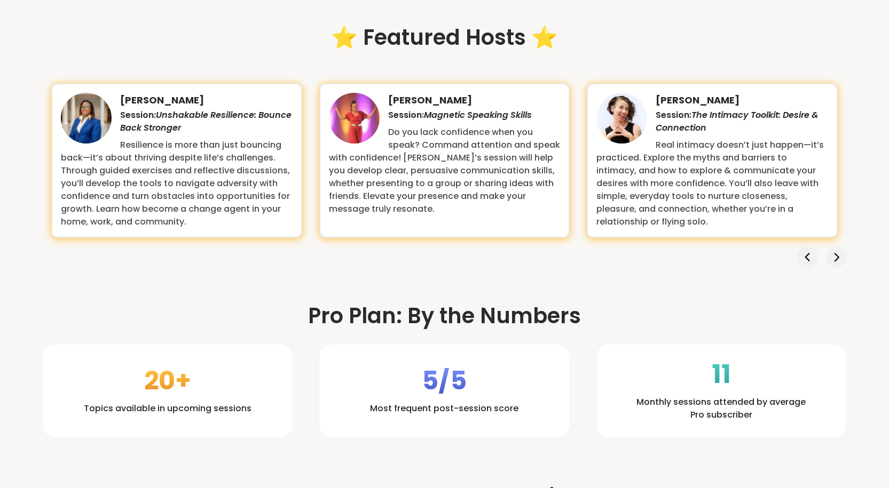
scroll to position [1281, 0]
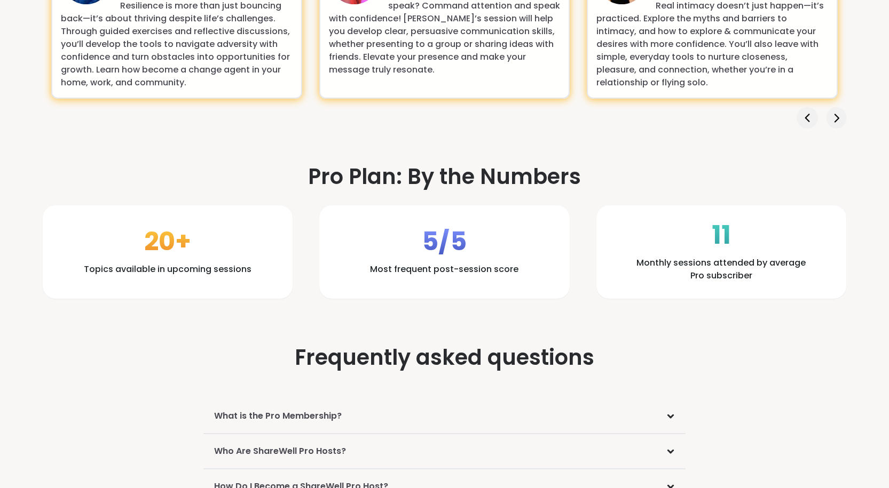
click at [266, 414] on h3 "What is the Pro Membership?" at bounding box center [278, 416] width 128 height 13
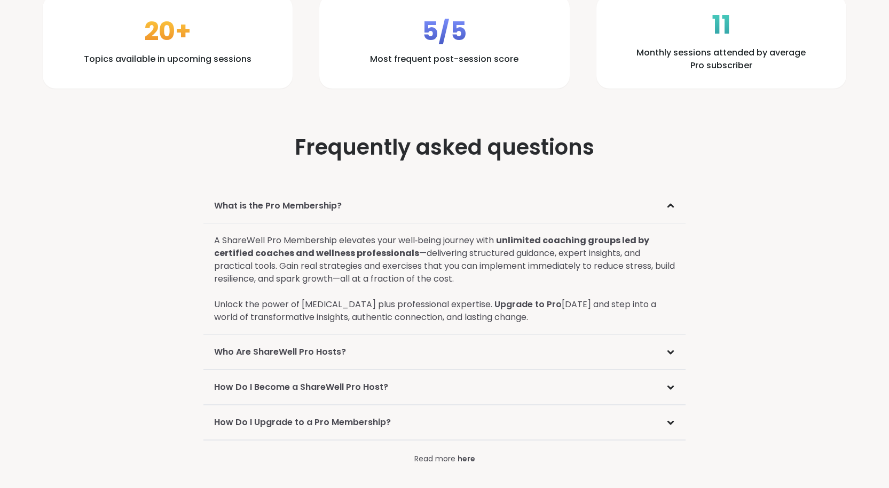
scroll to position [1548, 0]
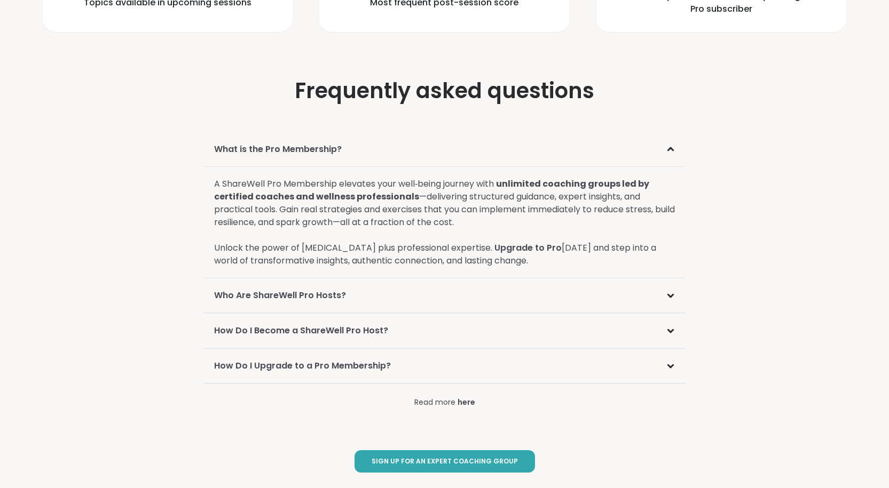
click at [272, 376] on div "How Do I Upgrade to a Pro Membership?" at bounding box center [444, 366] width 482 height 35
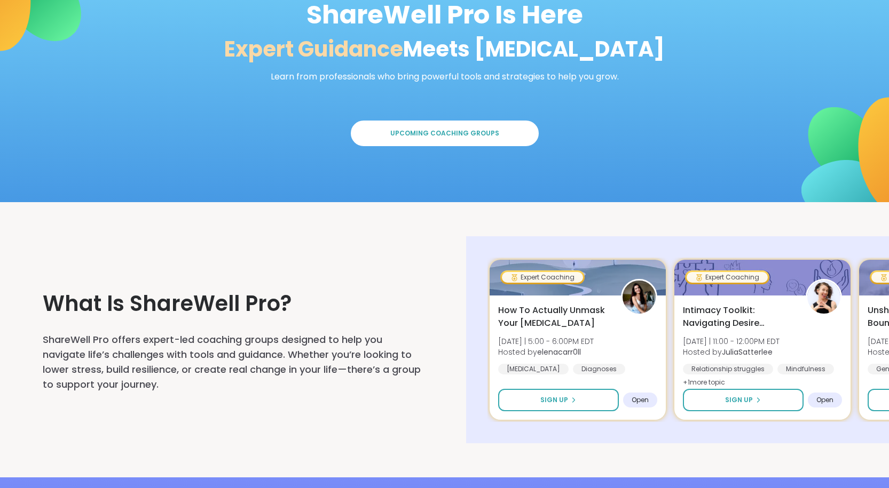
scroll to position [267, 0]
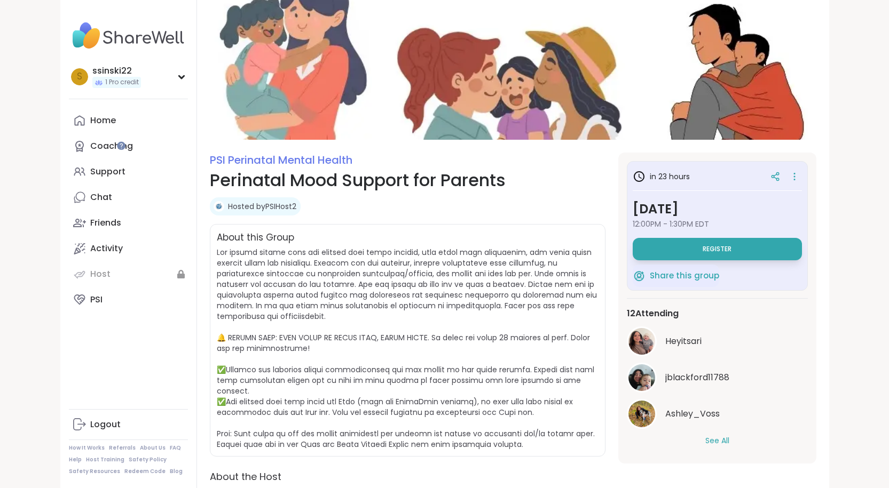
click at [729, 445] on button "See All" at bounding box center [717, 440] width 24 height 11
